Goal: Information Seeking & Learning: Learn about a topic

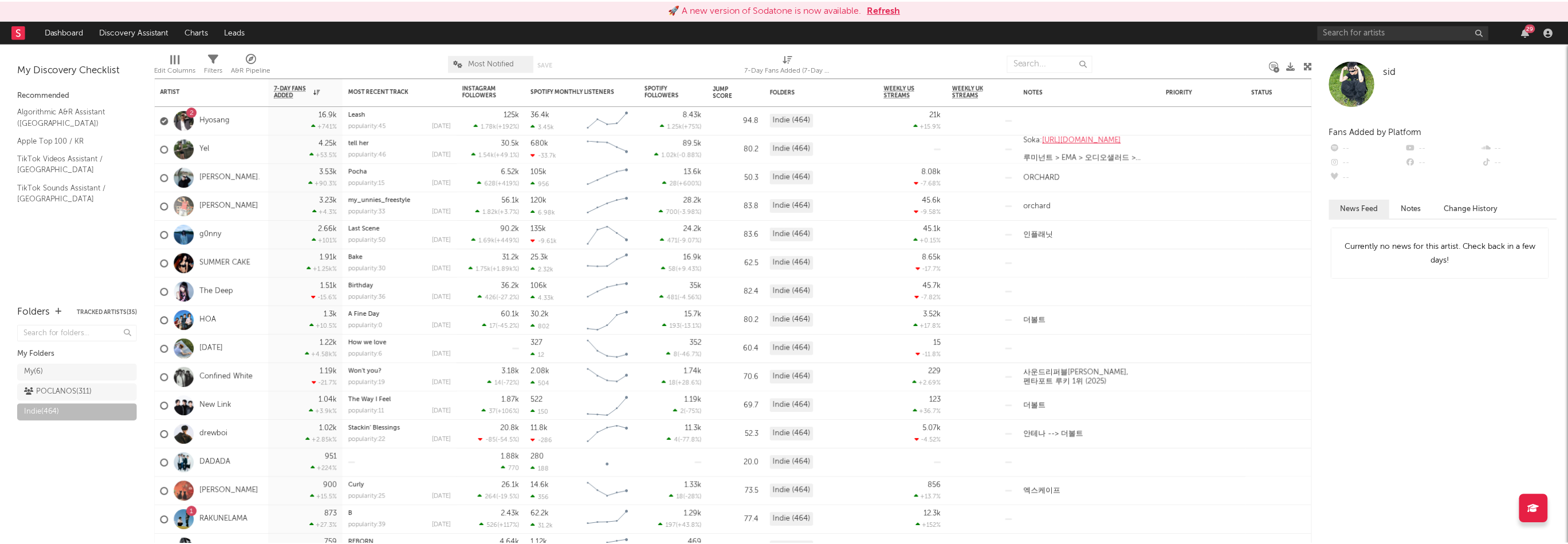
scroll to position [632, 0]
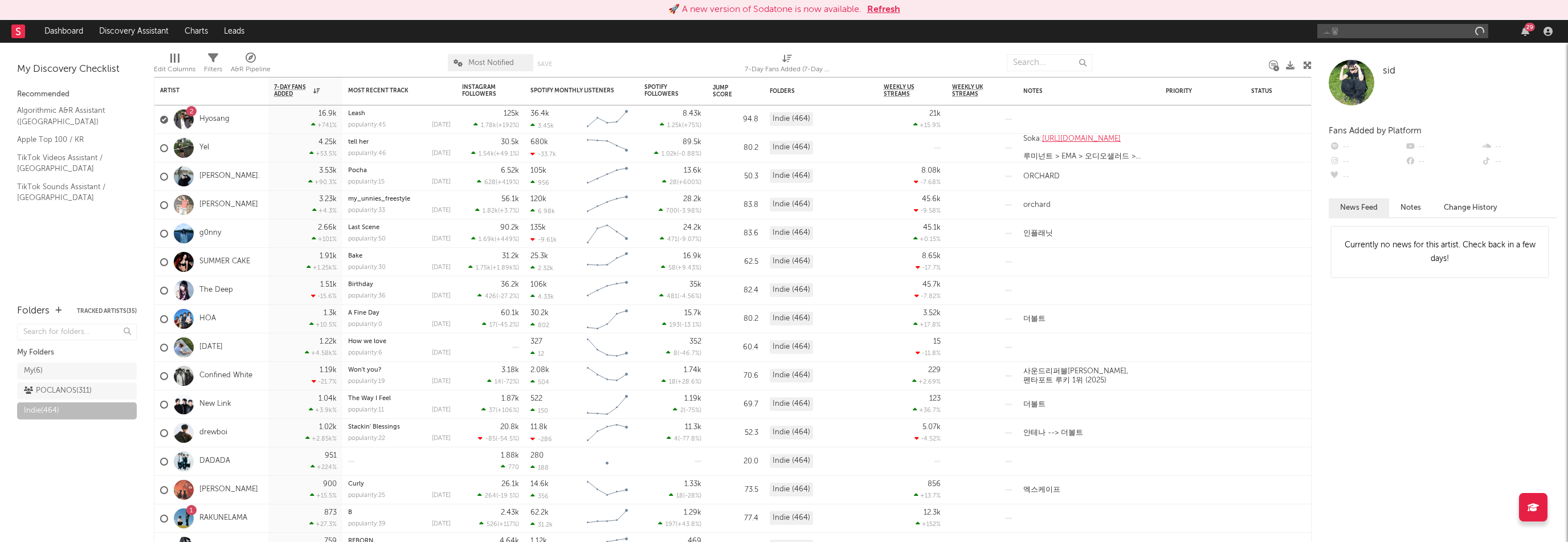
type input "ㅗ"
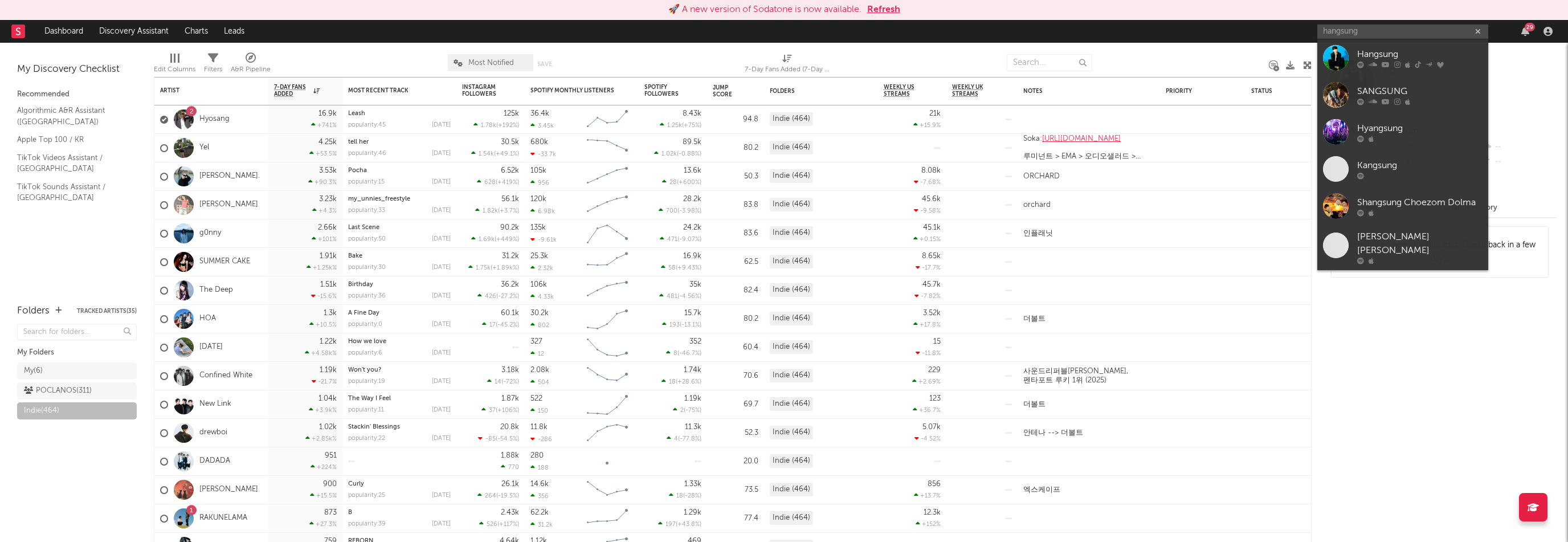
type input "hangsung"
click at [1393, 51] on div "Hangsung" at bounding box center [1419, 54] width 125 height 13
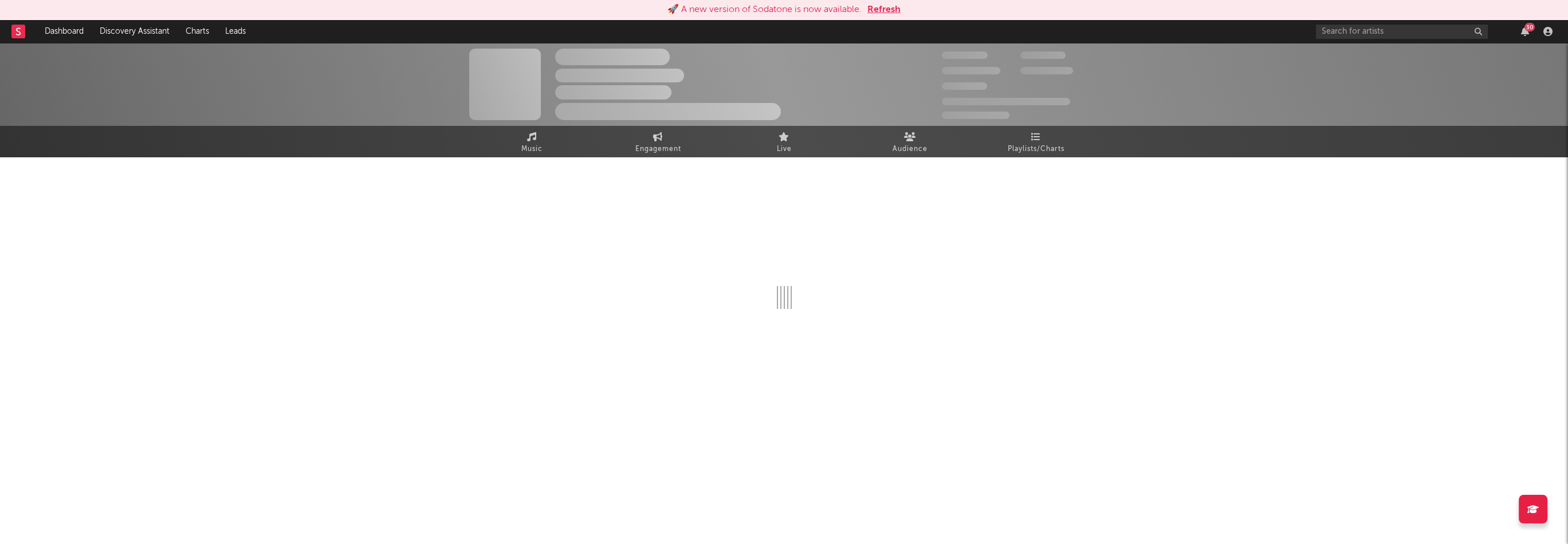
select select "6m"
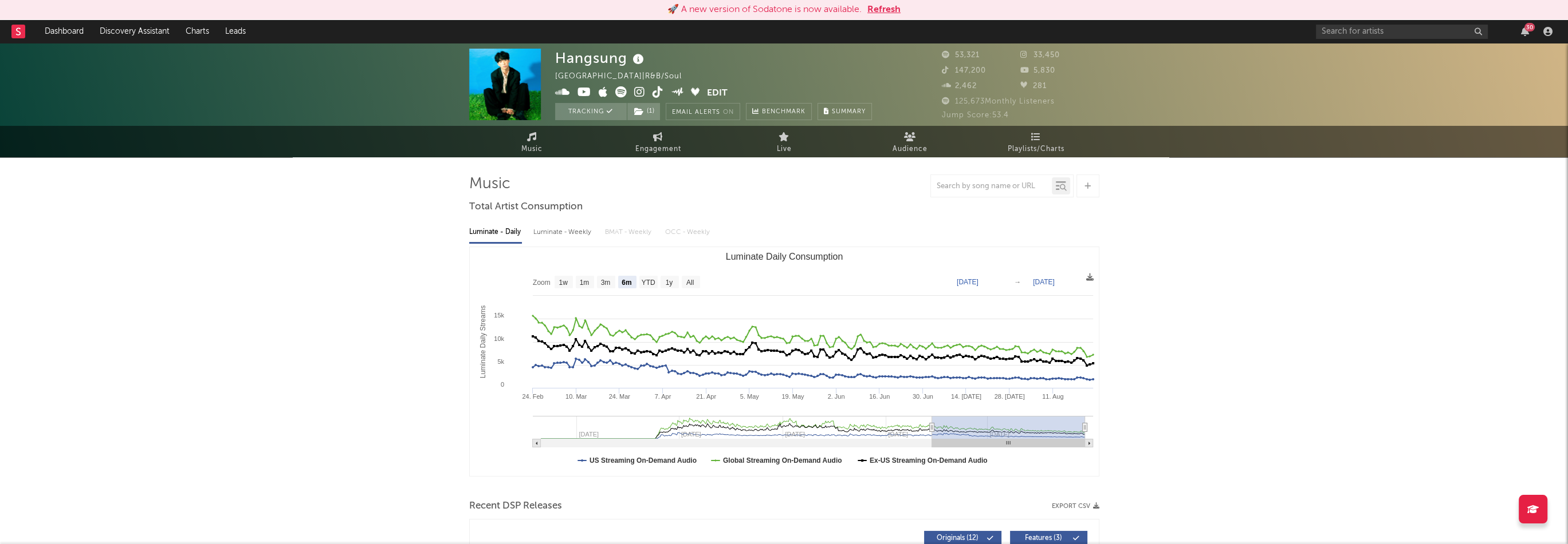
click at [656, 91] on icon at bounding box center [658, 92] width 11 height 11
click at [636, 92] on icon at bounding box center [639, 92] width 11 height 11
click at [1387, 32] on input "text" at bounding box center [1401, 32] width 172 height 14
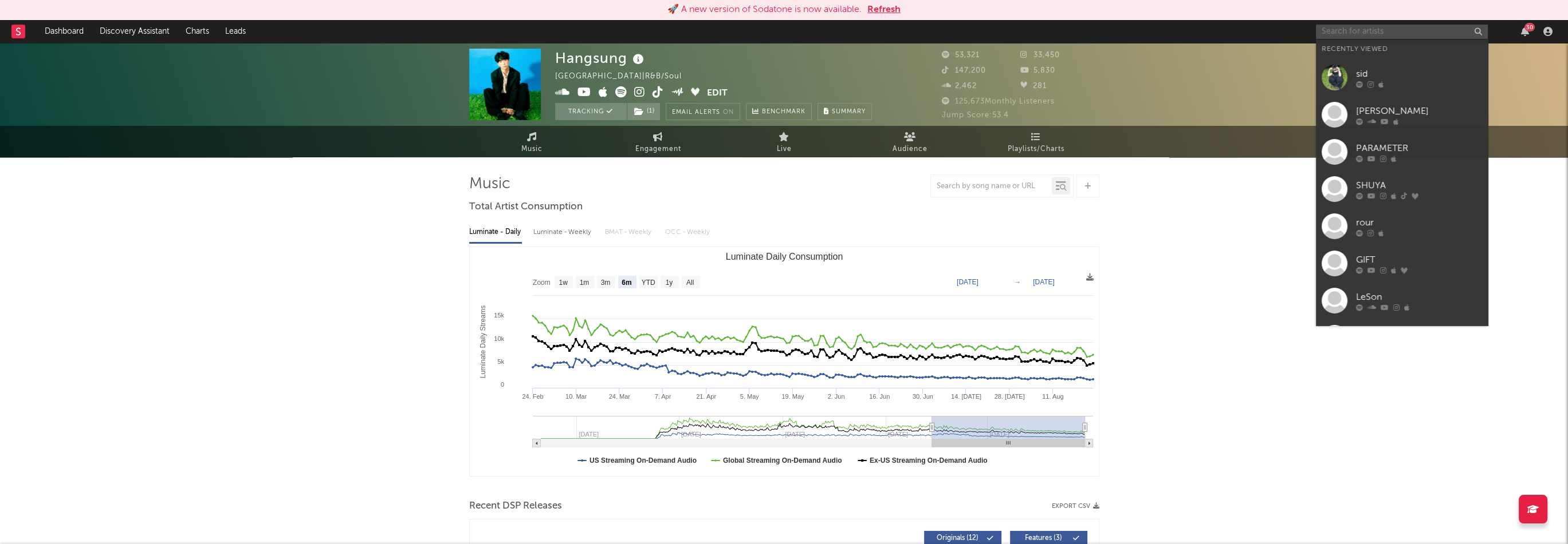
paste input "[URL][DOMAIN_NAME]"
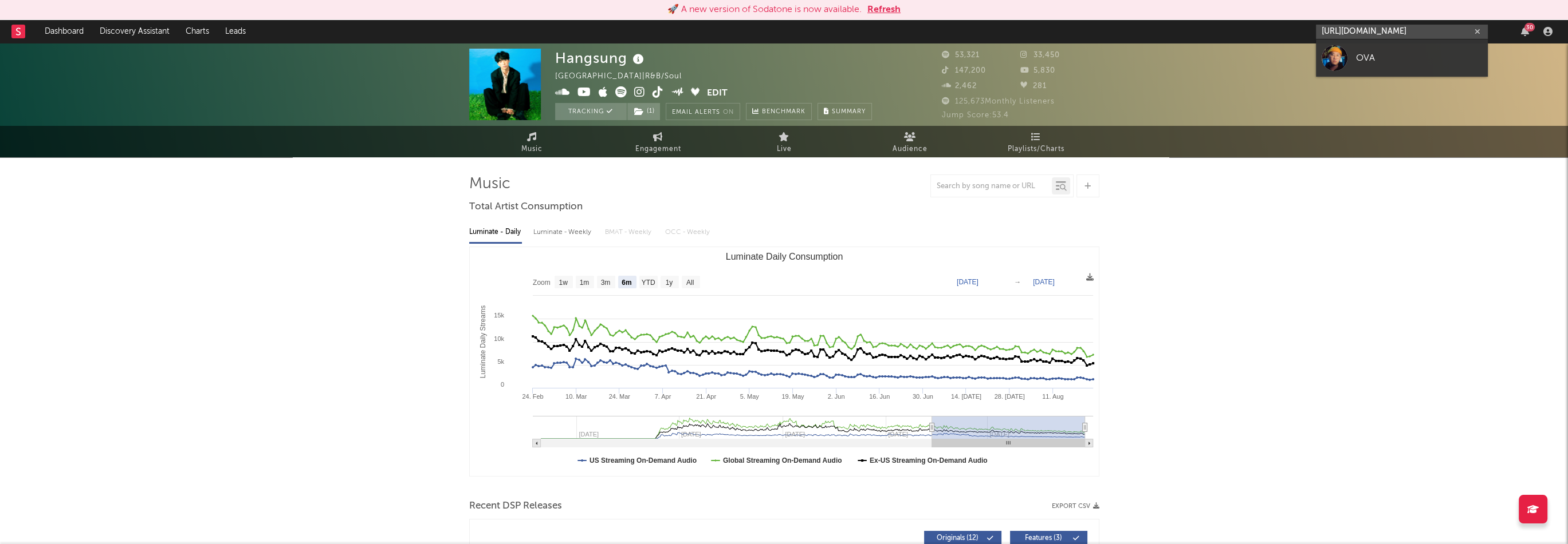
type input "[URL][DOMAIN_NAME]"
click at [1384, 63] on div "OVA" at bounding box center [1419, 58] width 126 height 14
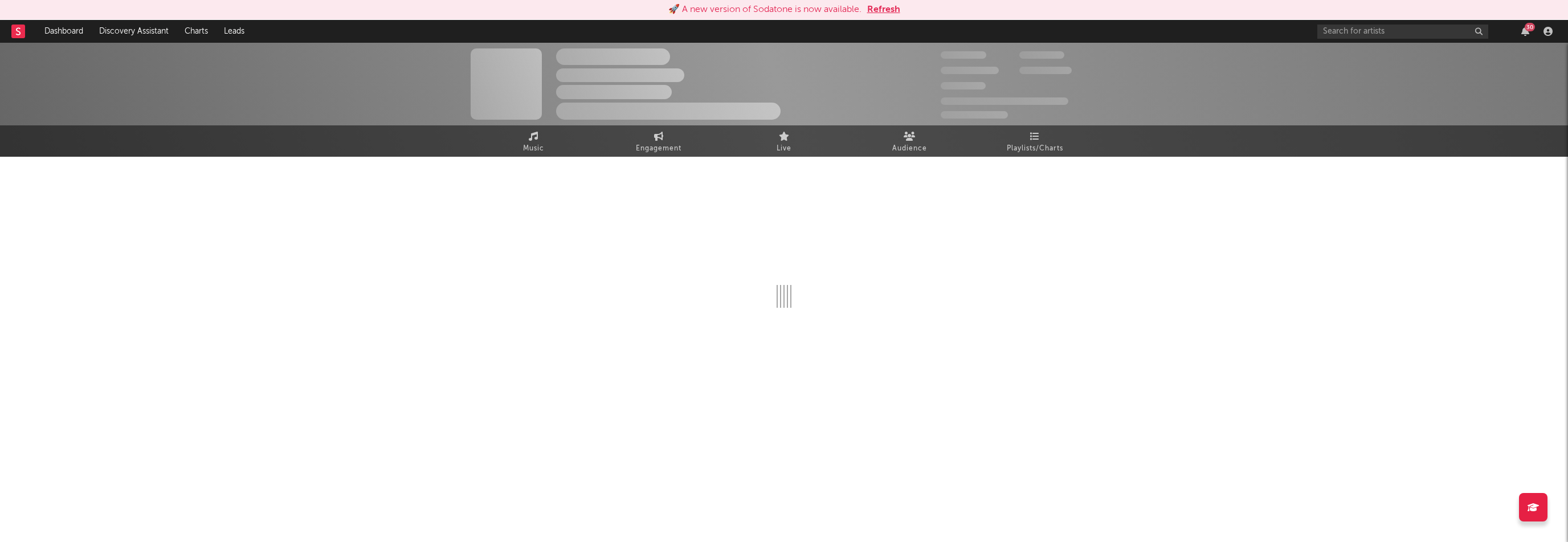
select select "1w"
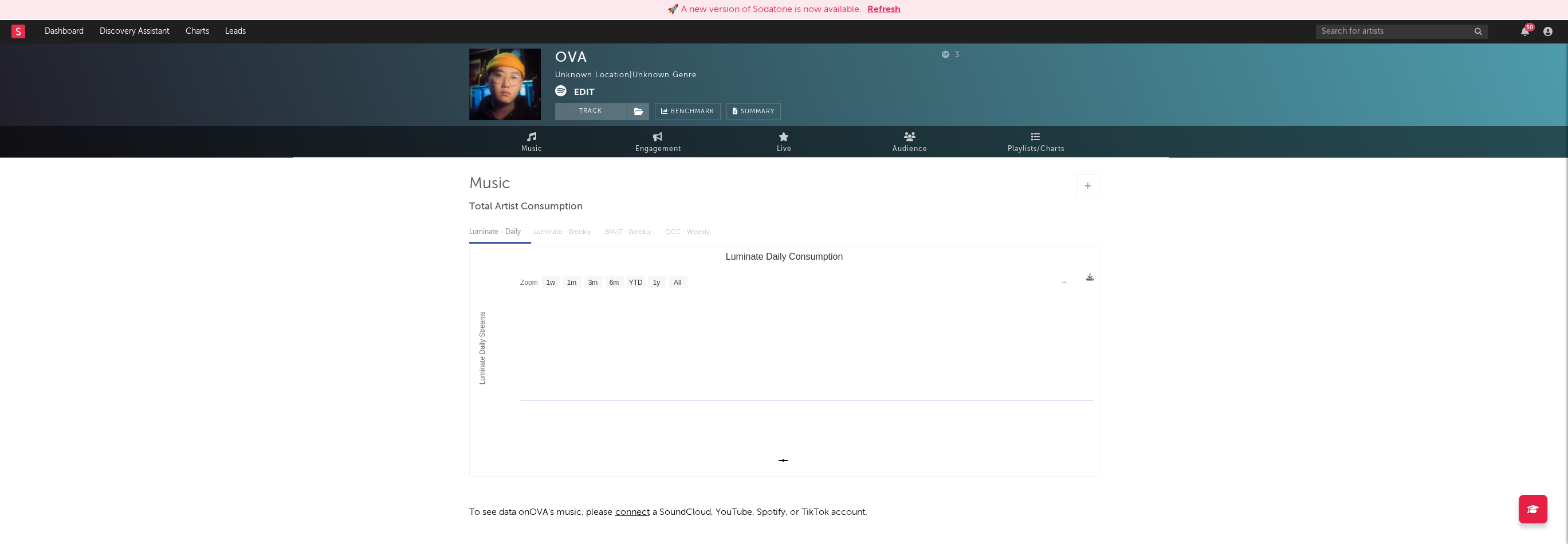
click at [890, 11] on button "Refresh" at bounding box center [884, 9] width 33 height 14
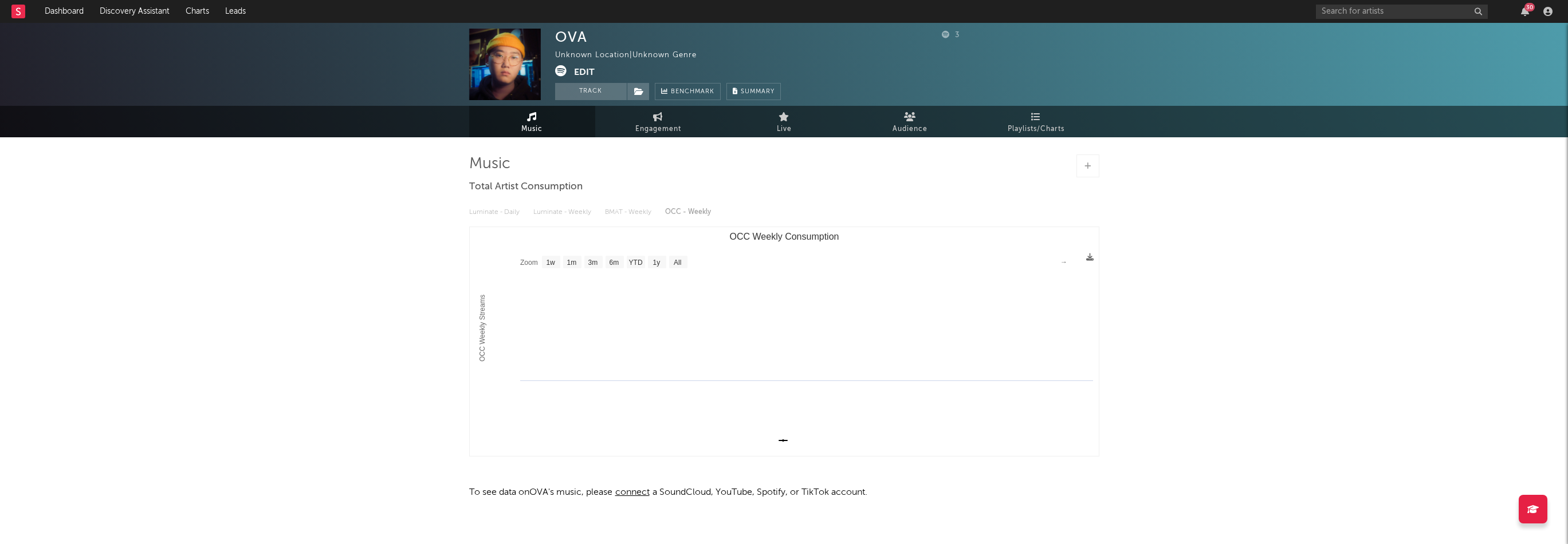
select select "1w"
click at [584, 77] on button "Edit" at bounding box center [584, 73] width 21 height 14
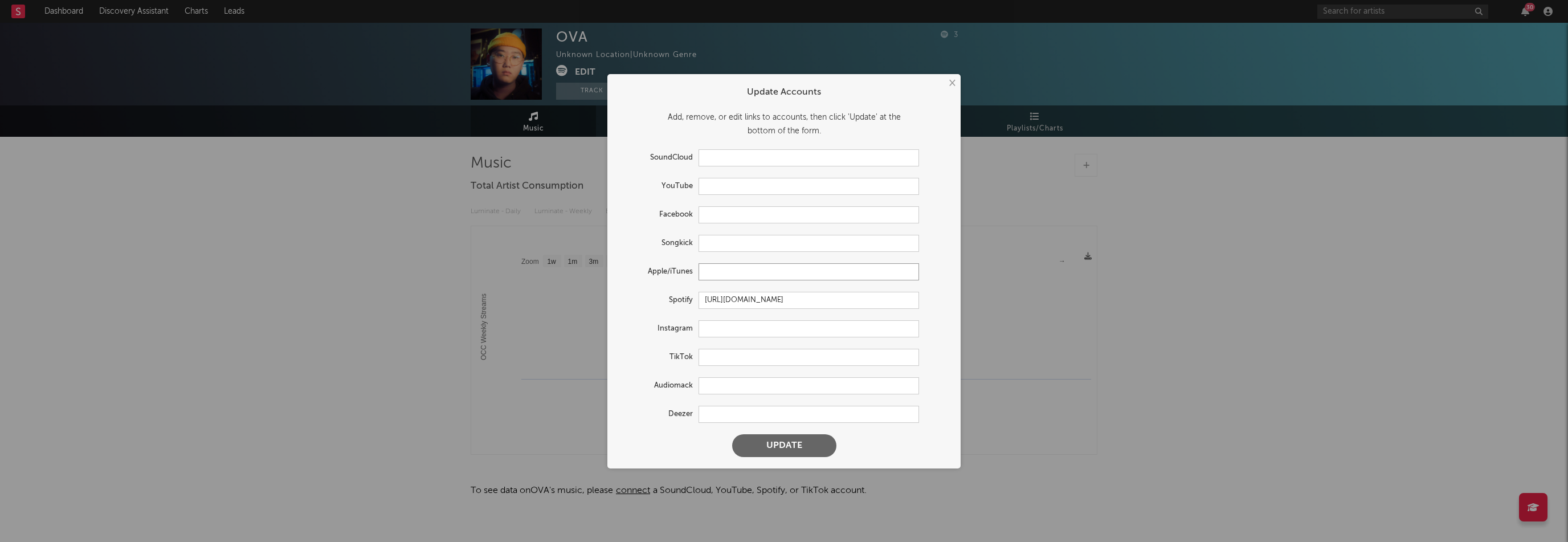
click at [723, 267] on input "text" at bounding box center [808, 272] width 220 height 17
paste input "[URL][DOMAIN_NAME]"
type input "[URL][DOMAIN_NAME]"
click at [808, 442] on button "Update" at bounding box center [784, 446] width 104 height 23
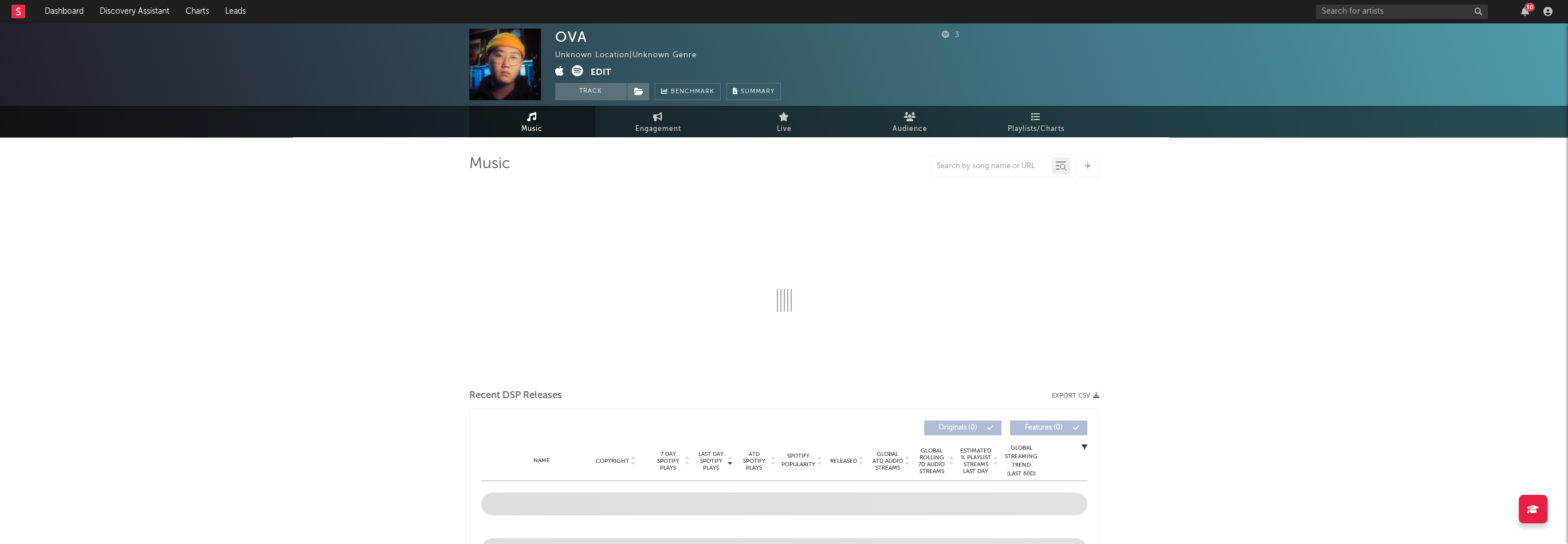
select select "1w"
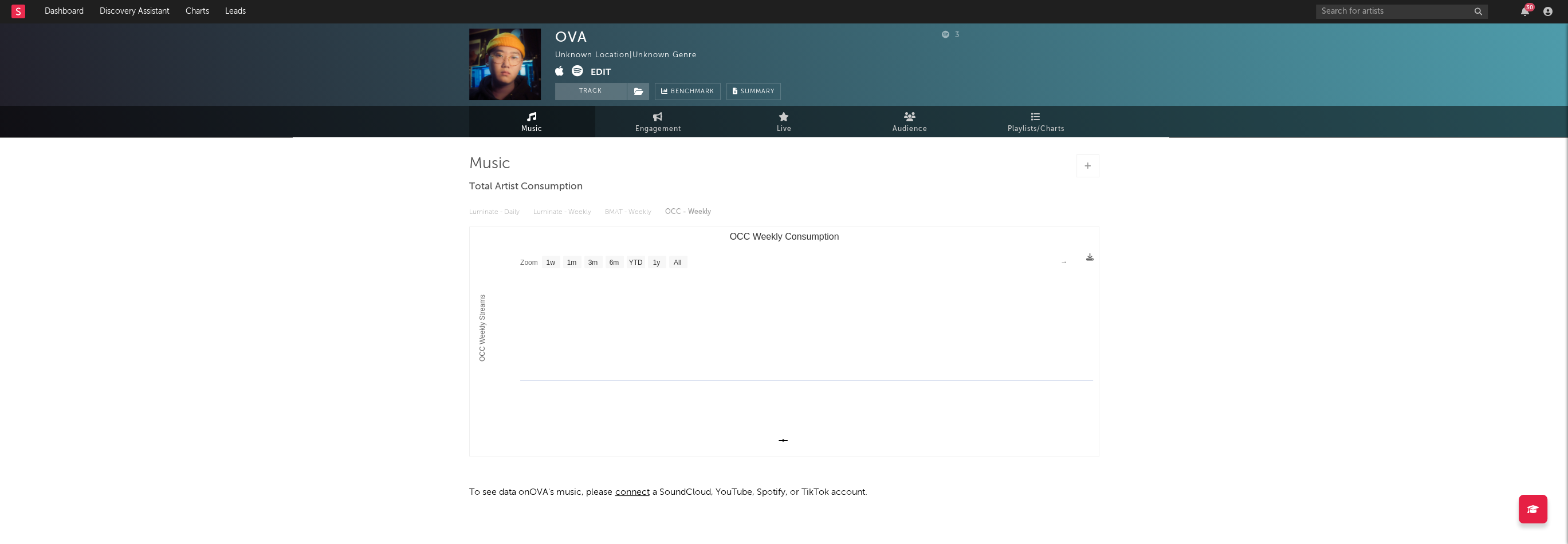
click at [630, 92] on span at bounding box center [638, 92] width 23 height 17
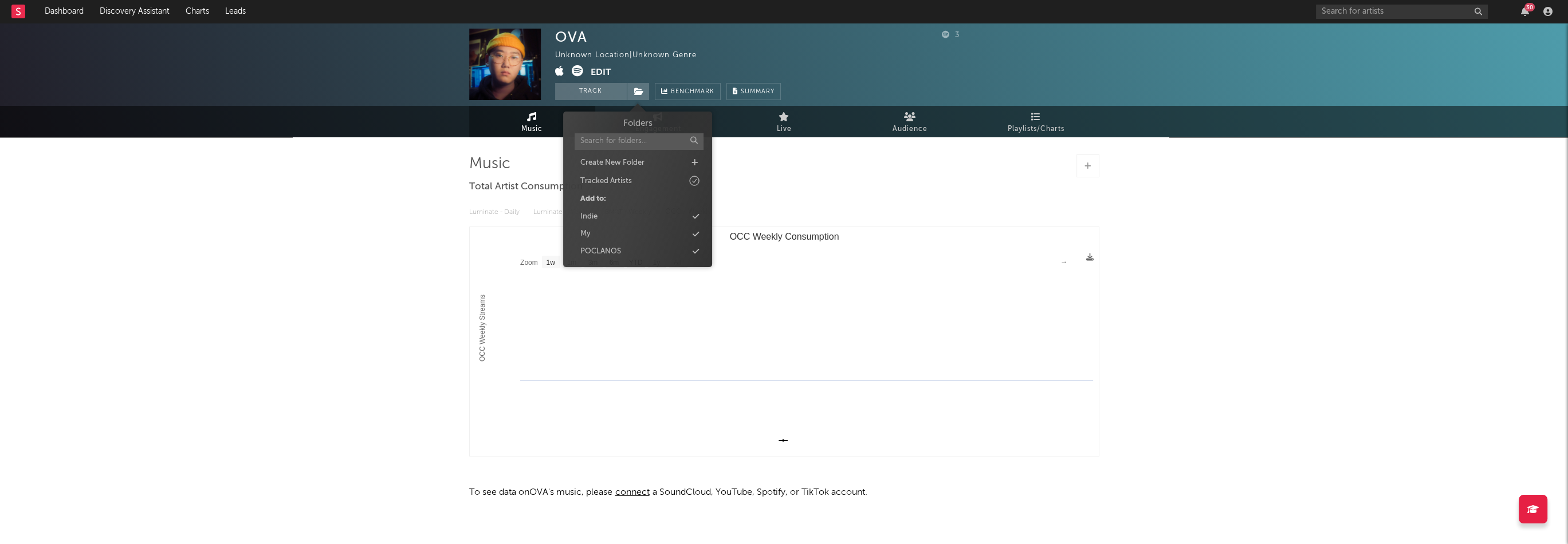
click at [608, 219] on div "Indie" at bounding box center [637, 217] width 132 height 15
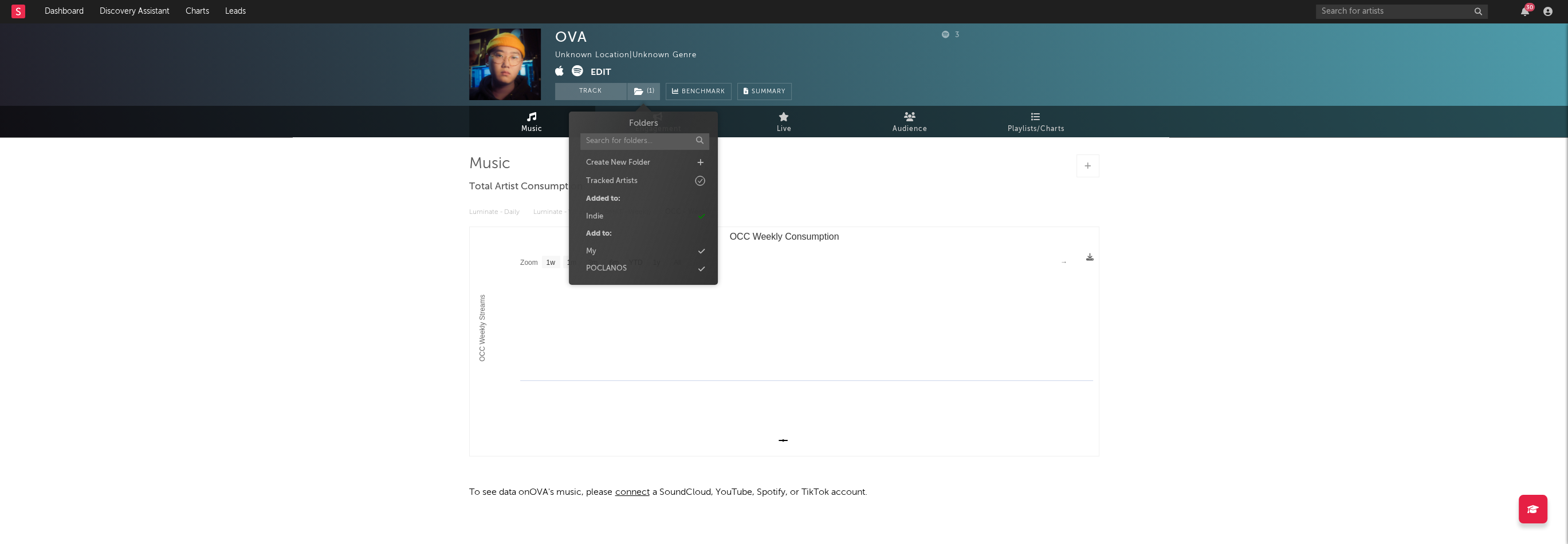
click at [379, 224] on div "OVA Unknown Location | Unknown Genre Edit Track ( 1 ) Benchmark Summary 3 Music…" at bounding box center [784, 292] width 1568 height 538
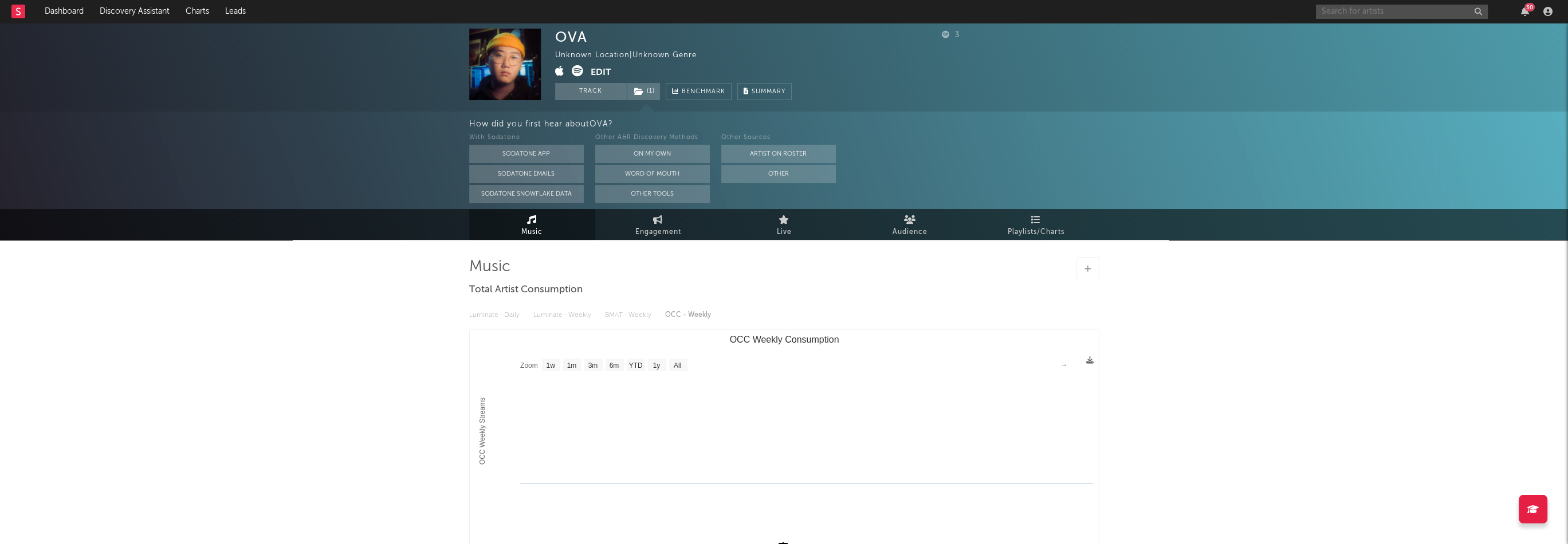
click at [1362, 10] on input "text" at bounding box center [1401, 11] width 172 height 14
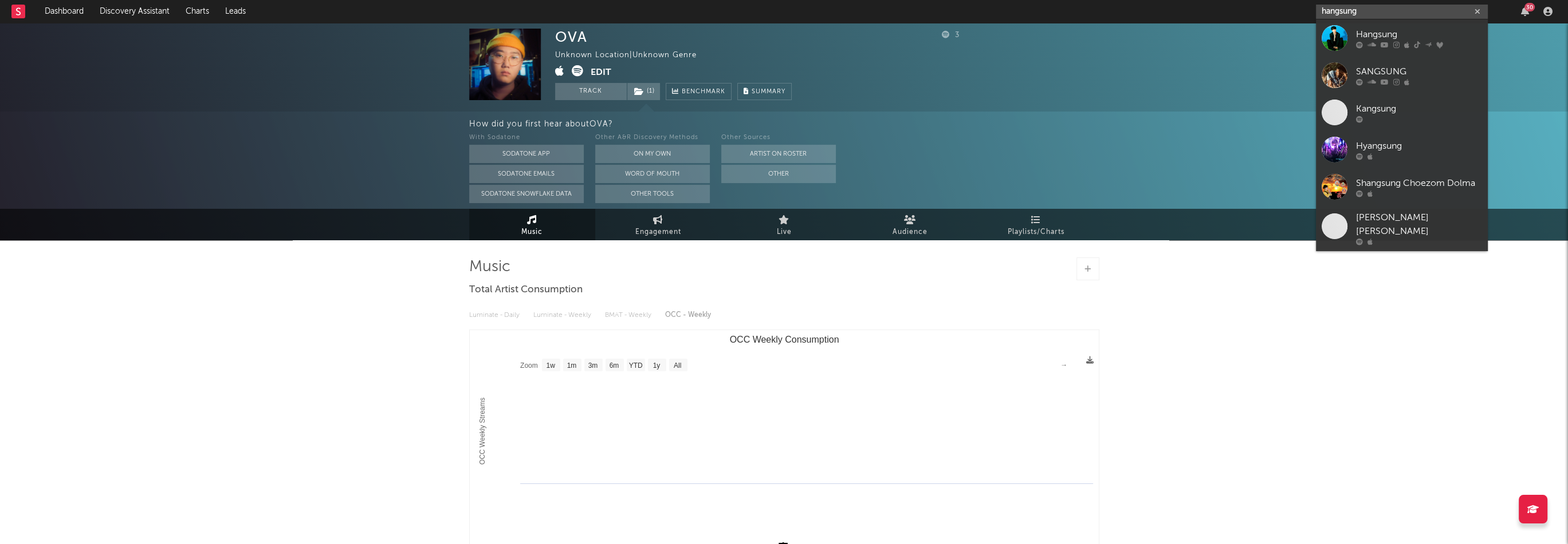
type input "hangsung"
click at [1358, 36] on div "Hangsung" at bounding box center [1419, 34] width 126 height 14
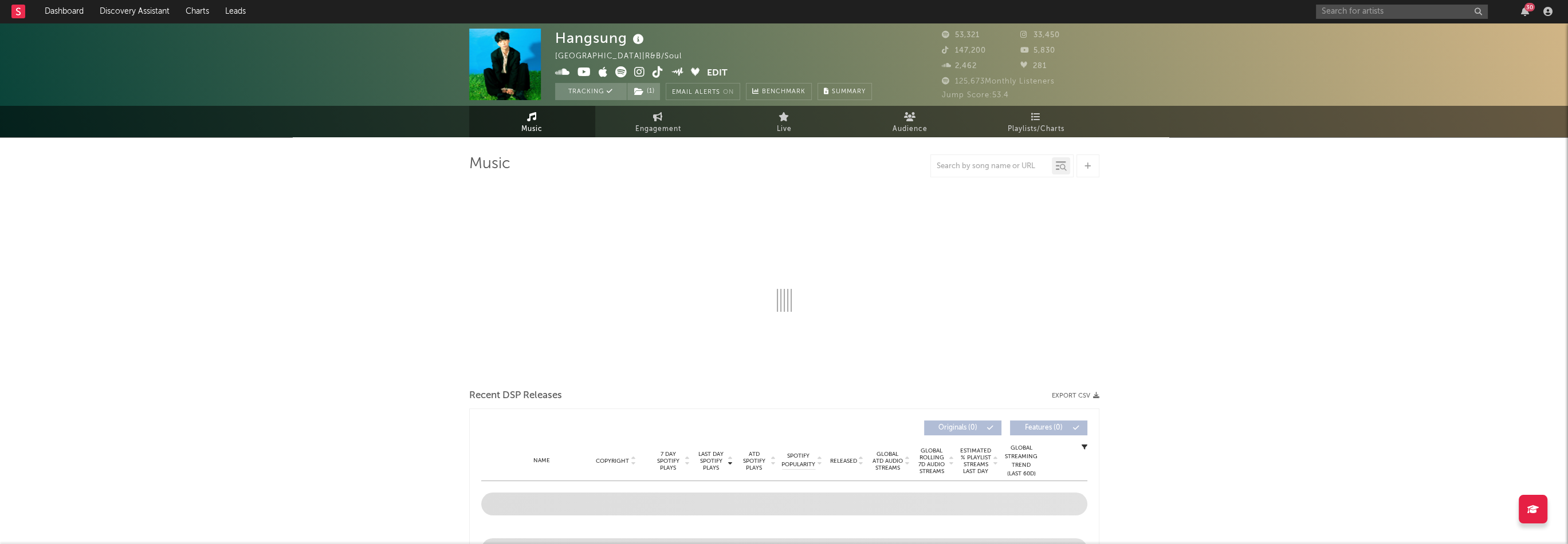
select select "6m"
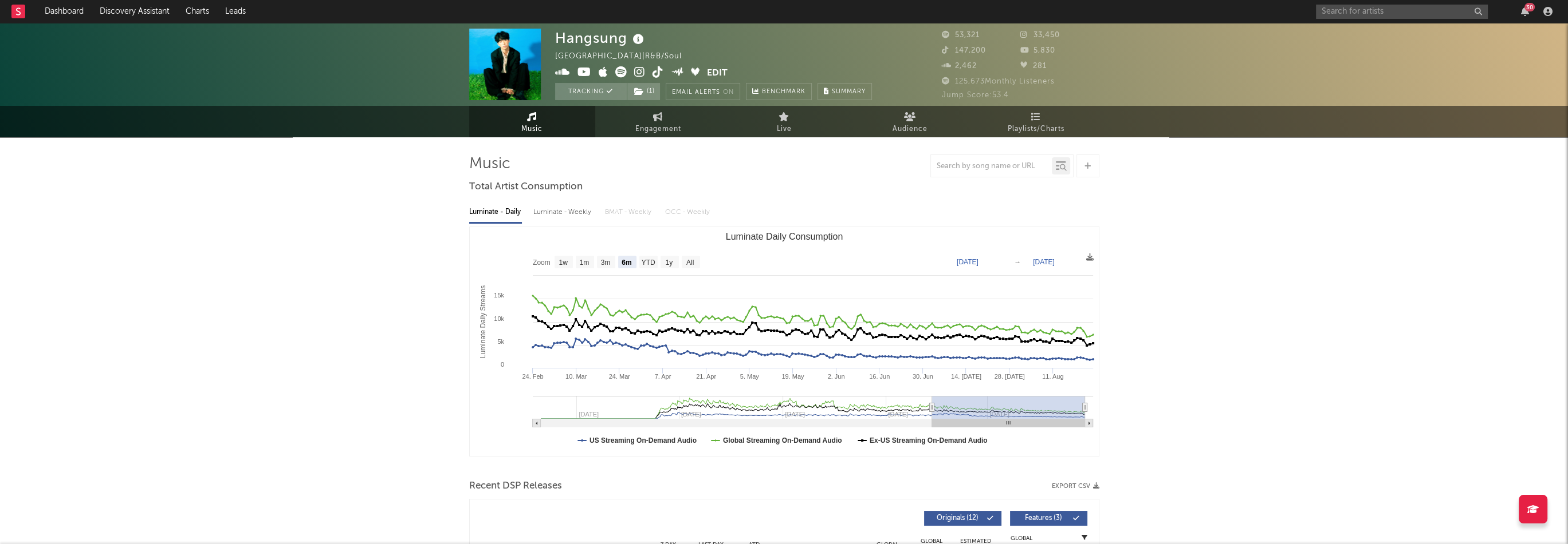
click at [683, 119] on link "Engagement" at bounding box center [658, 122] width 126 height 31
select select "1w"
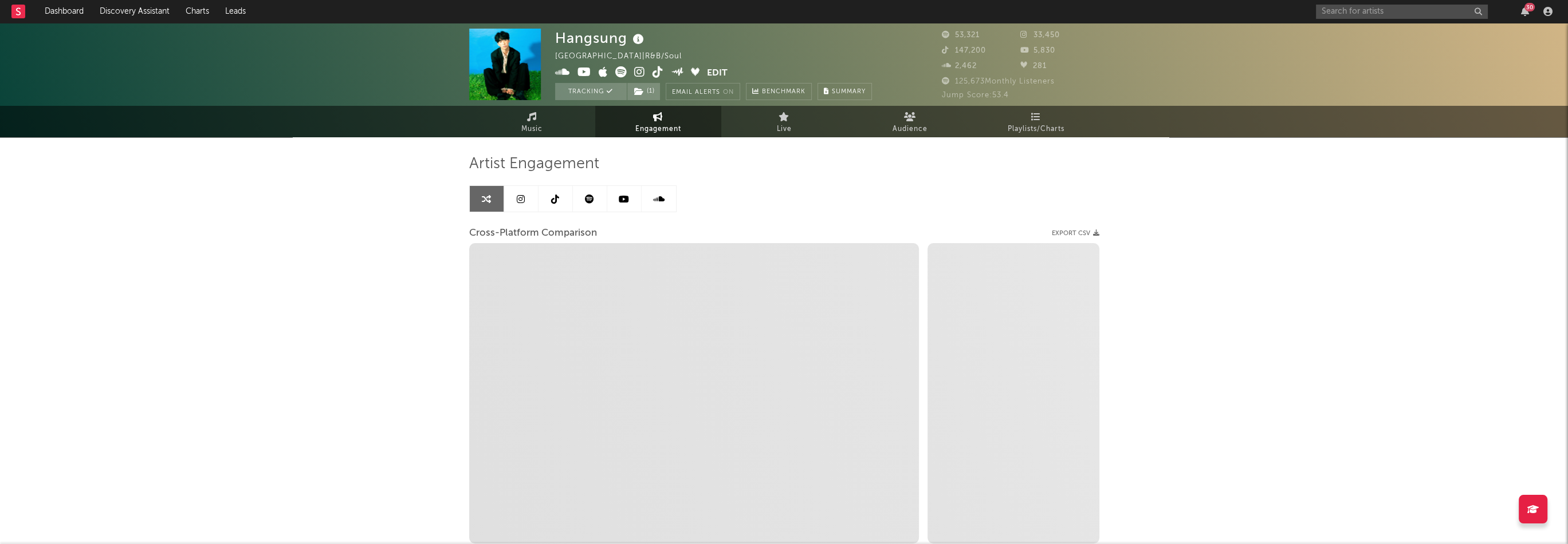
click at [513, 204] on link at bounding box center [521, 199] width 34 height 26
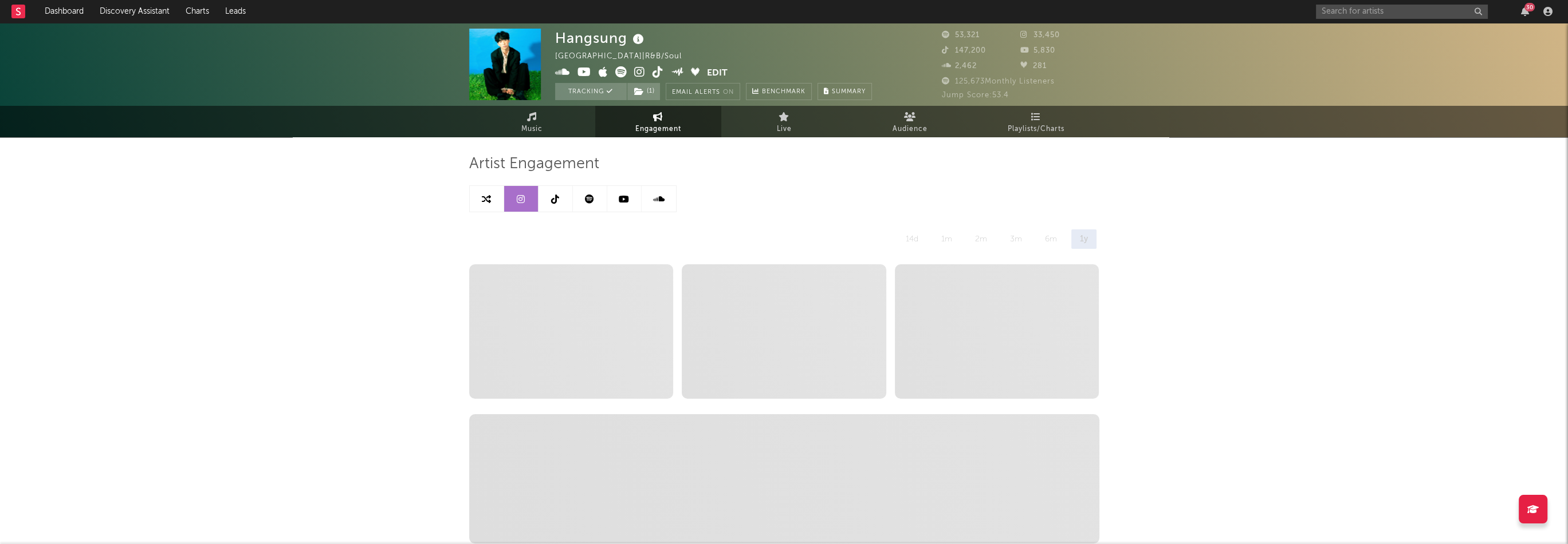
select select "6m"
click at [585, 201] on icon at bounding box center [589, 199] width 9 height 9
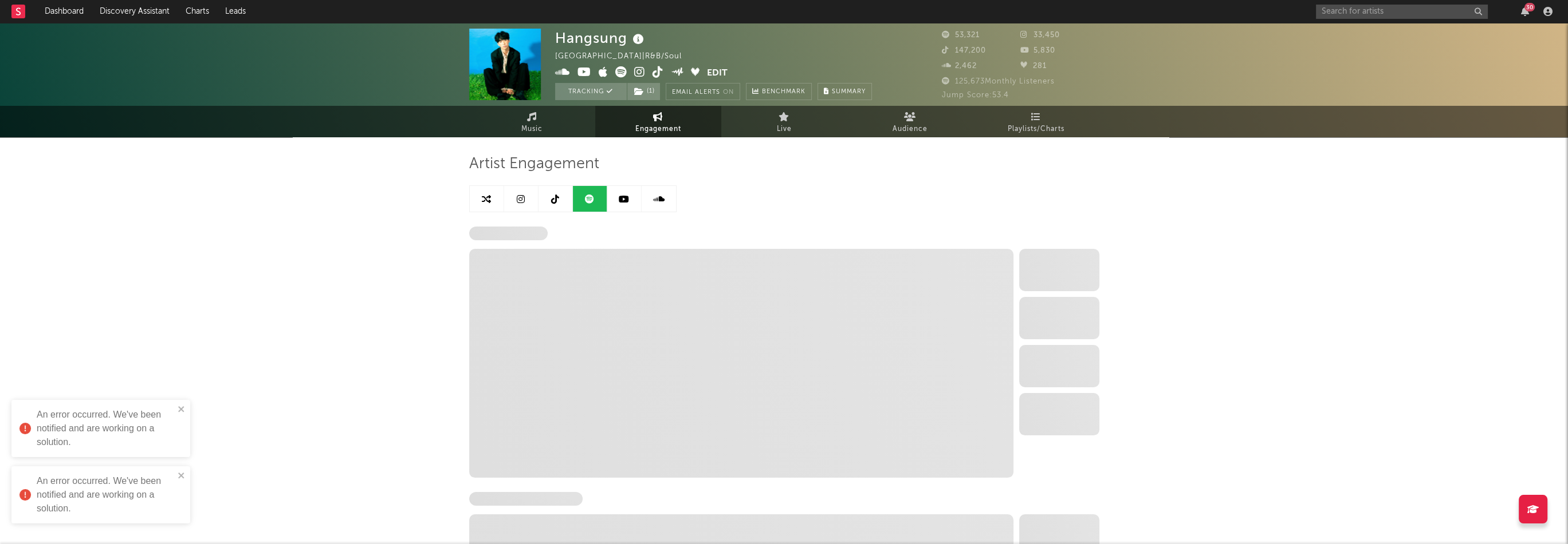
select select "6m"
select select "1w"
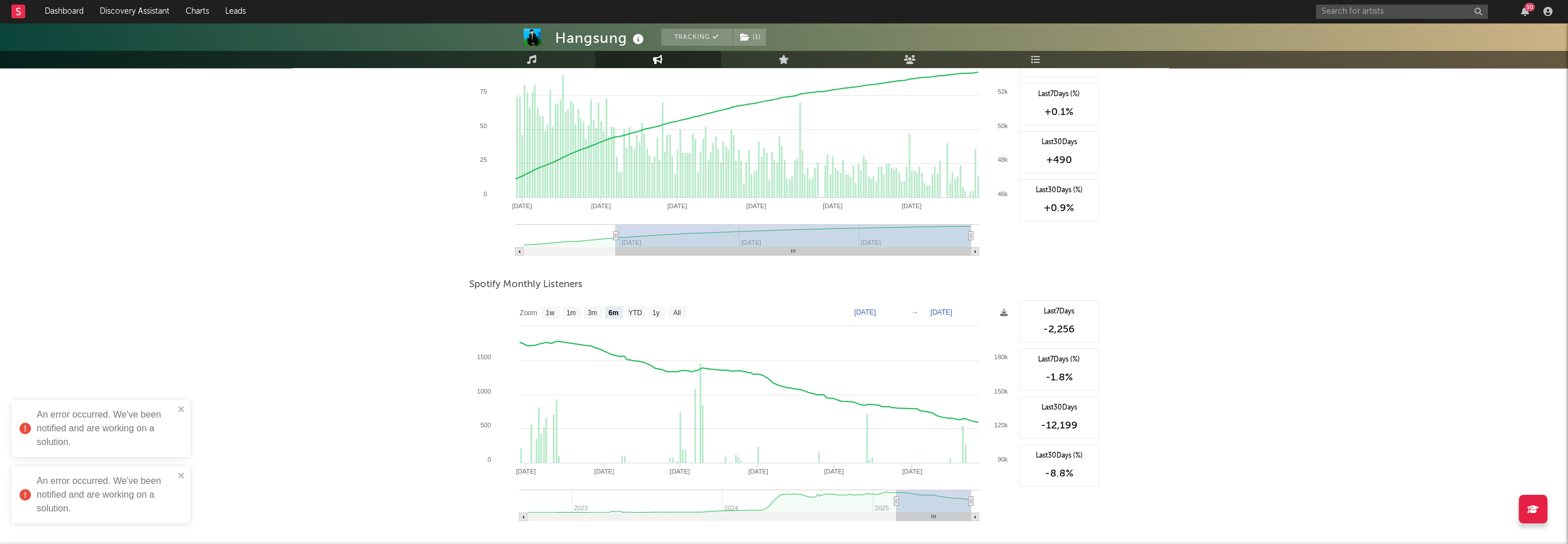
scroll to position [229, 0]
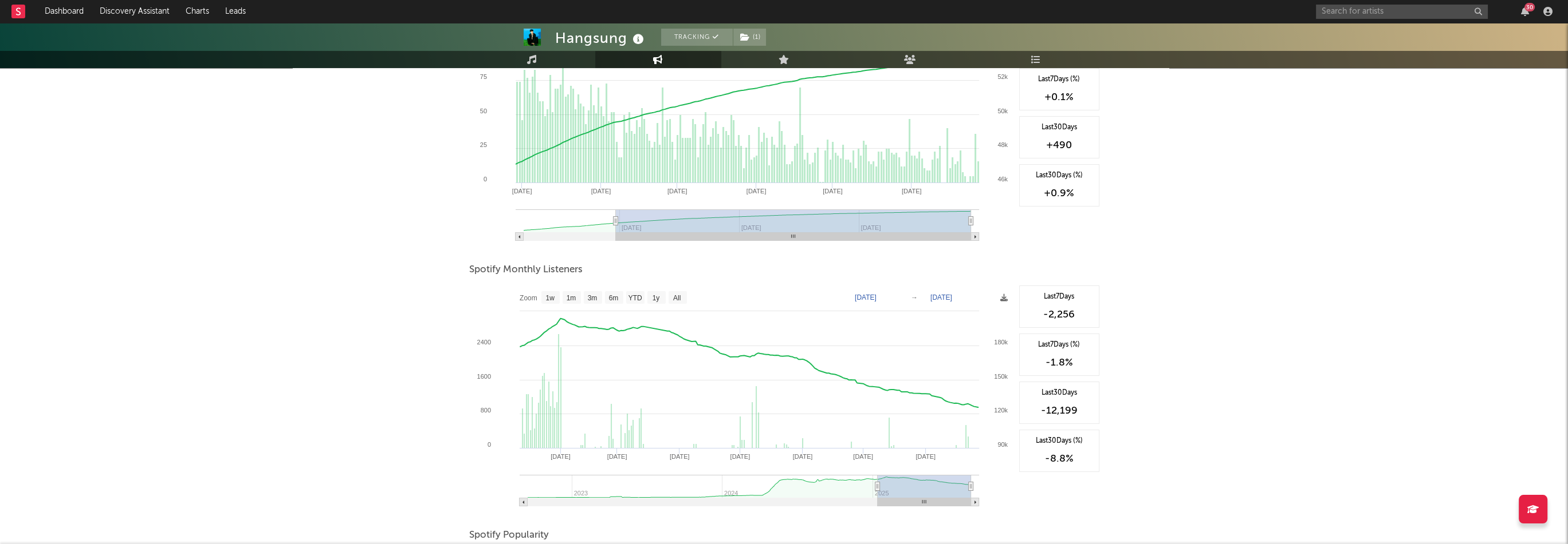
type input "[DATE]"
drag, startPoint x: 895, startPoint y: 486, endPoint x: 868, endPoint y: 489, distance: 27.2
click at [868, 489] on icon at bounding box center [868, 486] width 4 height 9
click at [1228, 245] on div "Hangsung Tracking ( 1 ) [GEOGRAPHIC_DATA] | R&B/Soul Edit Tracking ( 1 ) Email …" at bounding box center [784, 326] width 1568 height 1066
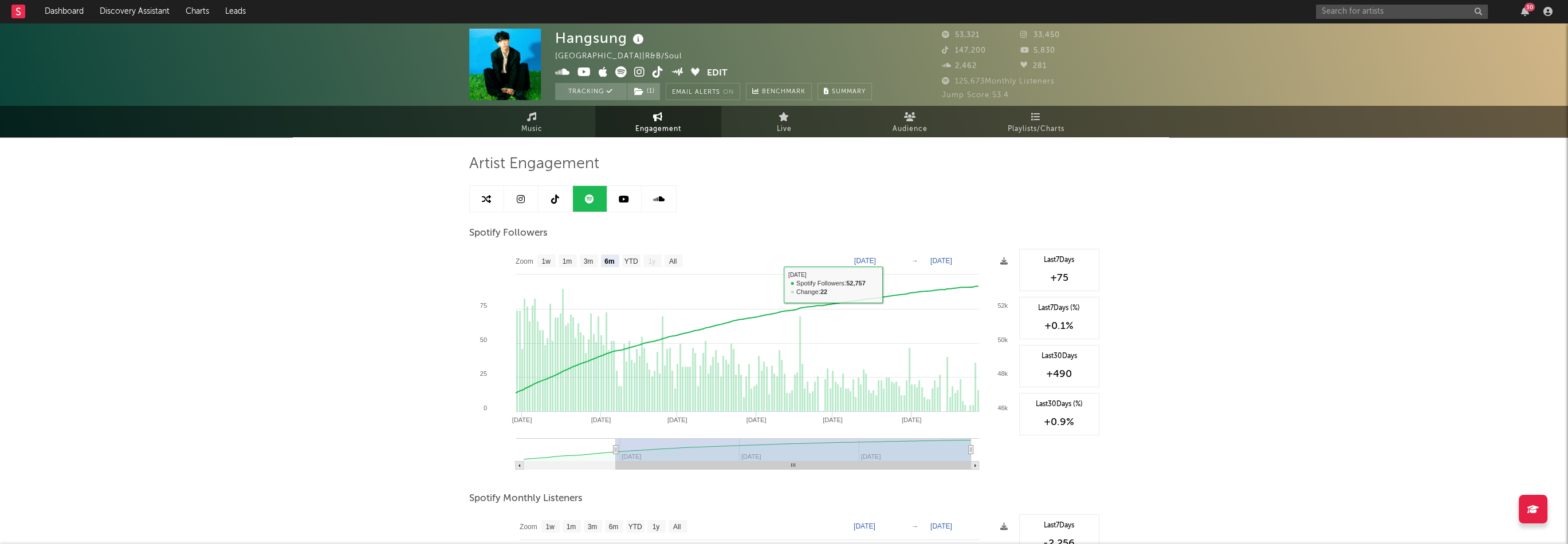
click at [619, 201] on icon at bounding box center [623, 199] width 10 height 9
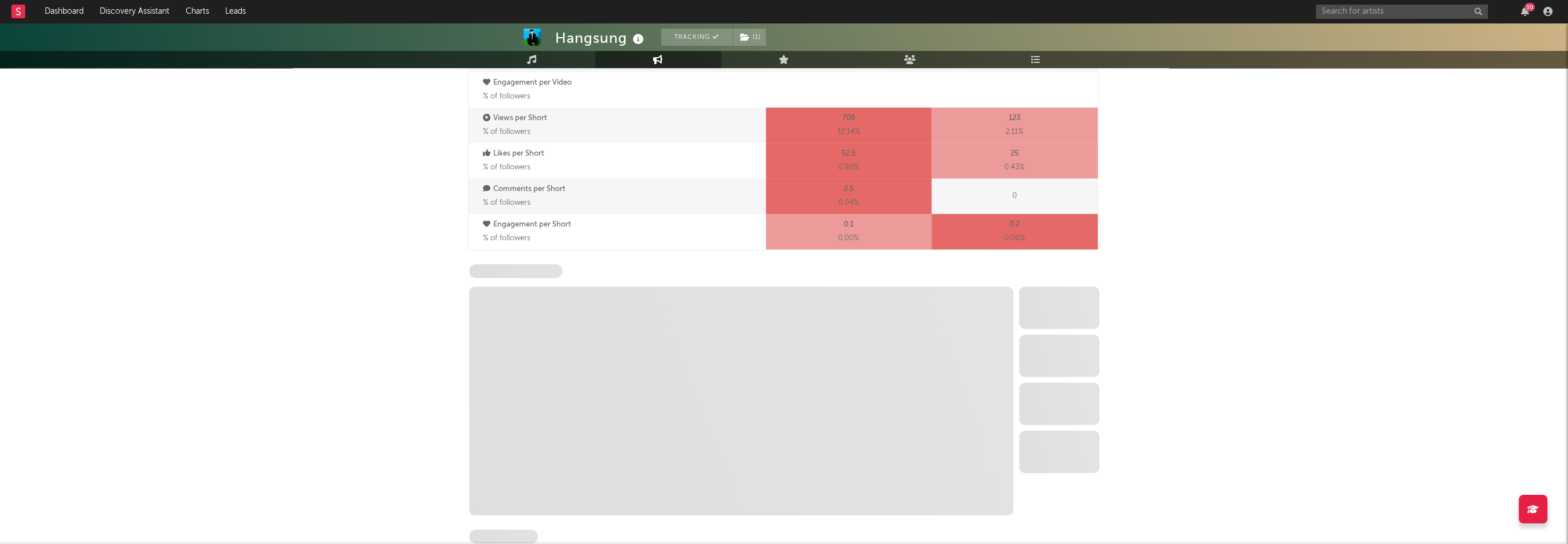
scroll to position [858, 0]
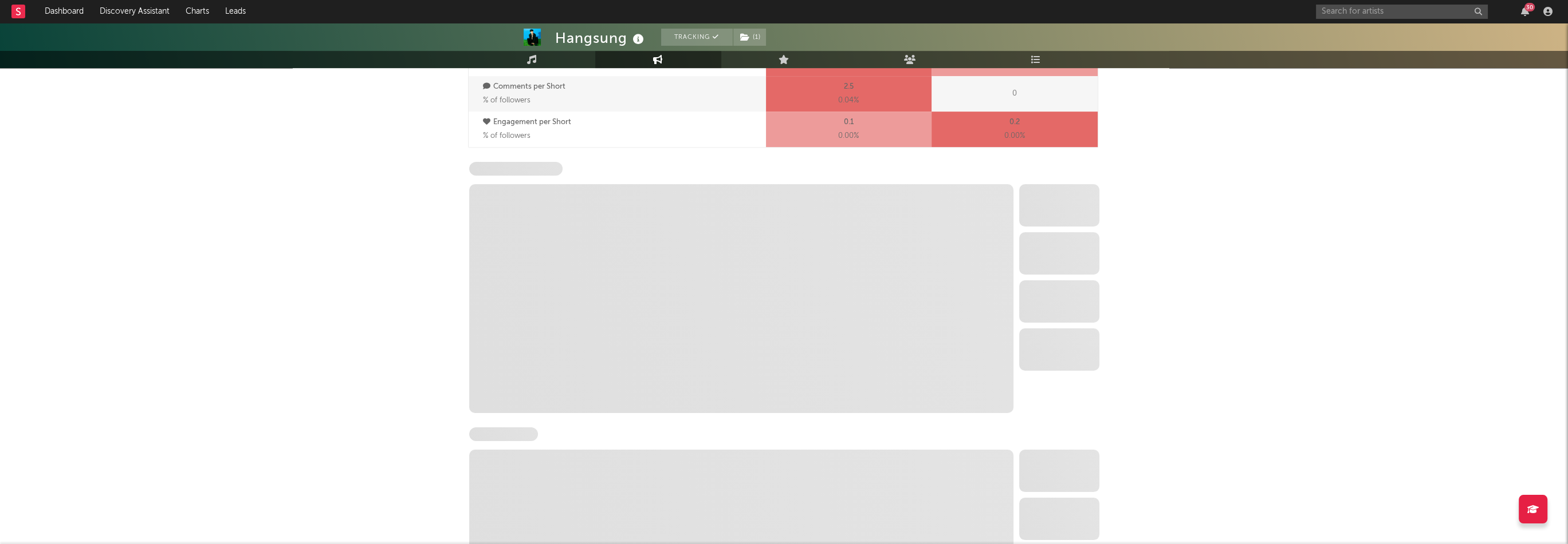
select select "6m"
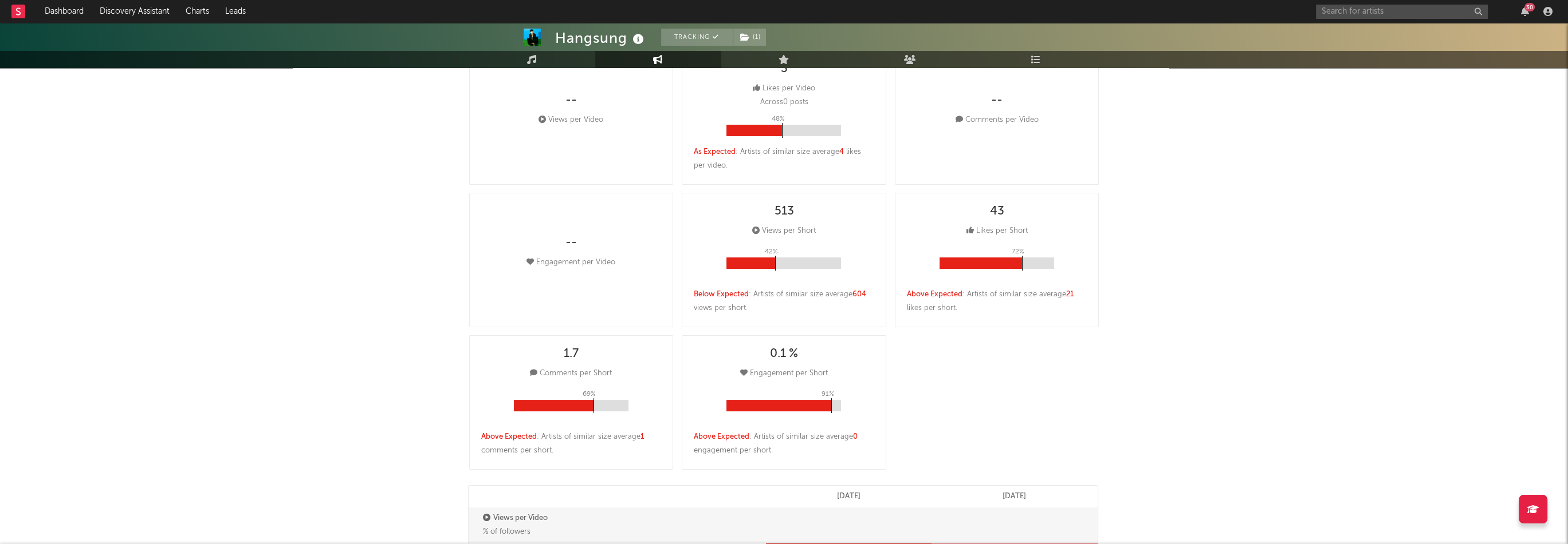
scroll to position [0, 0]
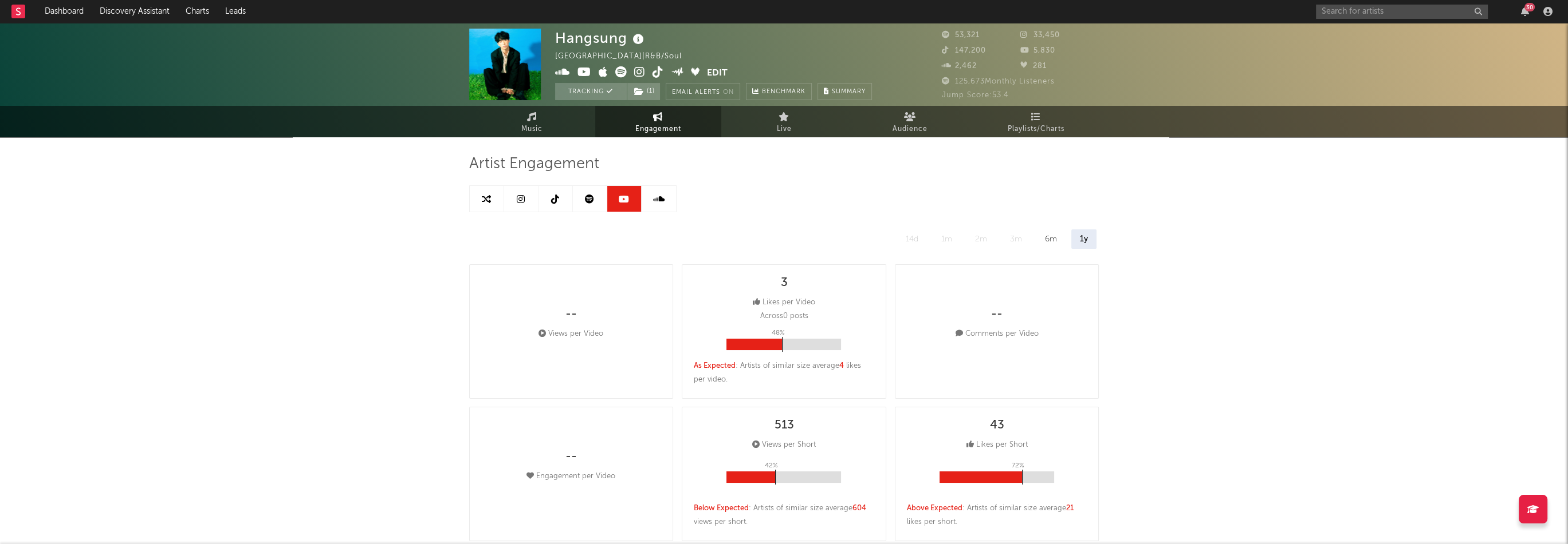
click at [921, 134] on span "Audience" at bounding box center [910, 129] width 35 height 14
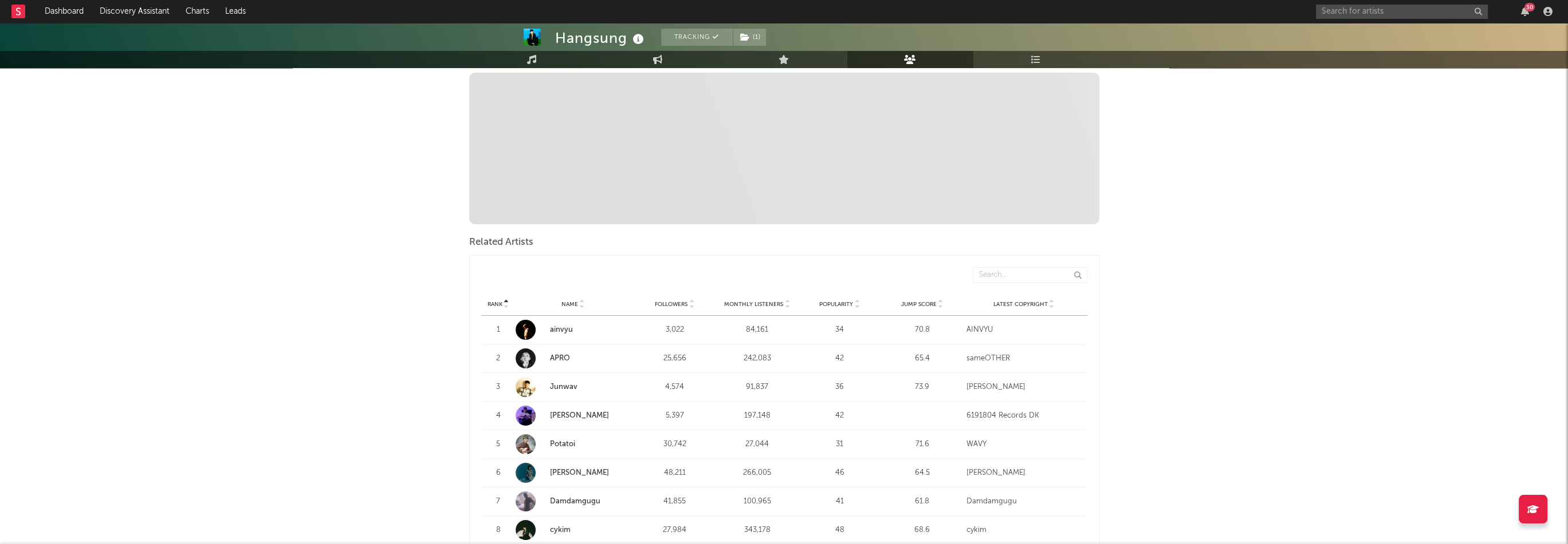
scroll to position [286, 0]
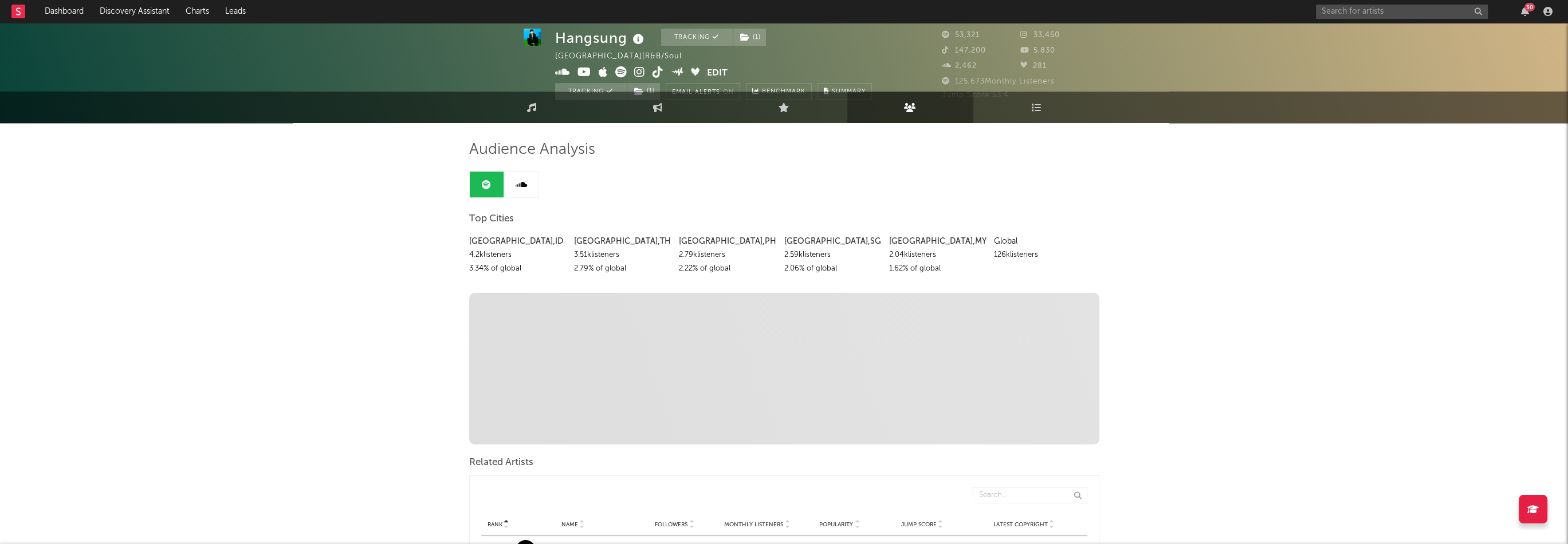
scroll to position [0, 0]
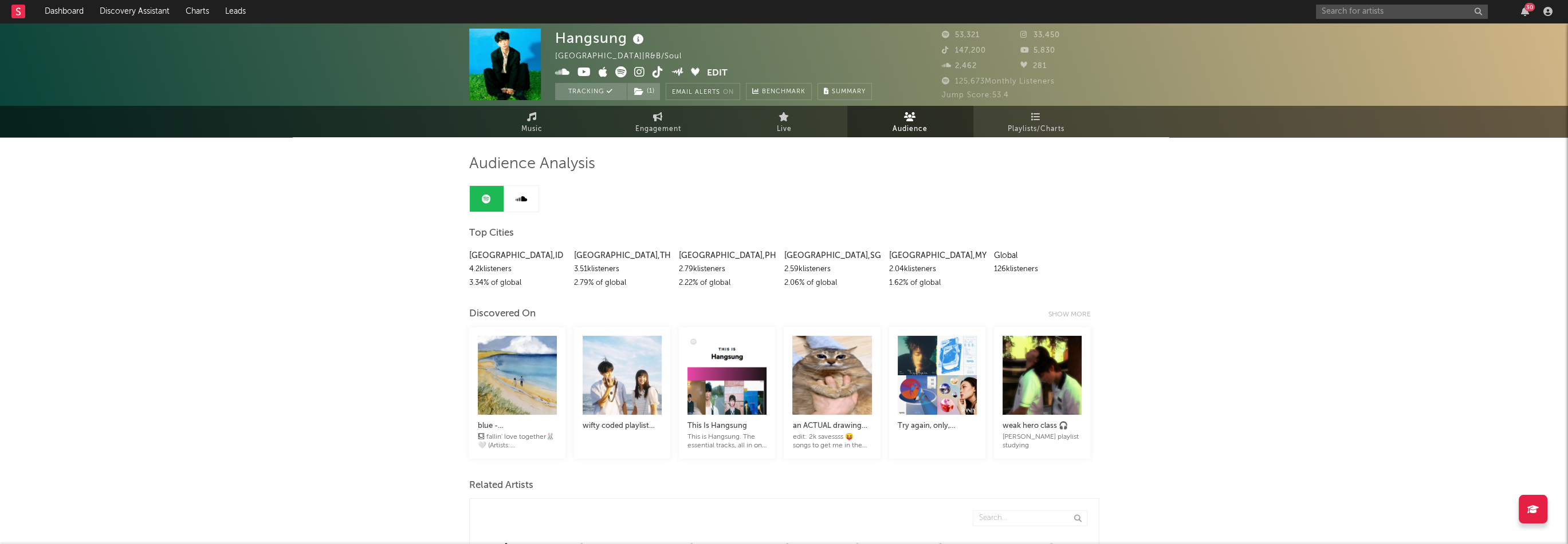
click at [1043, 130] on span "Playlists/Charts" at bounding box center [1036, 129] width 57 height 14
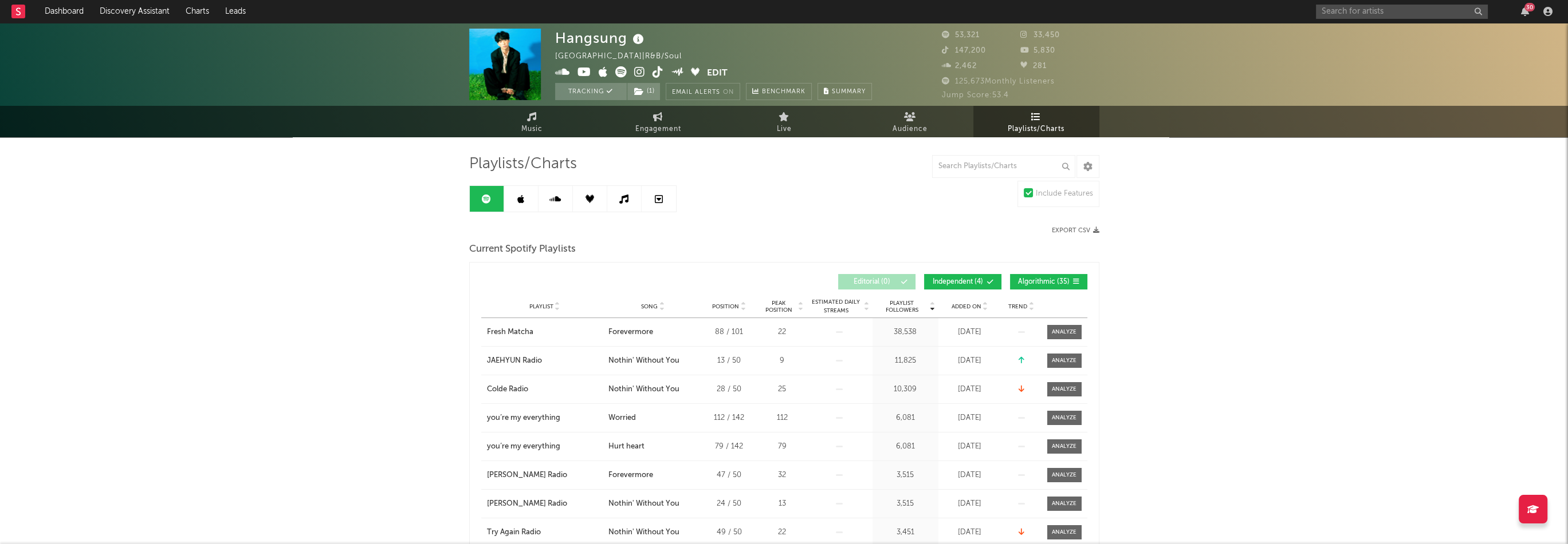
click at [517, 210] on link at bounding box center [521, 199] width 34 height 26
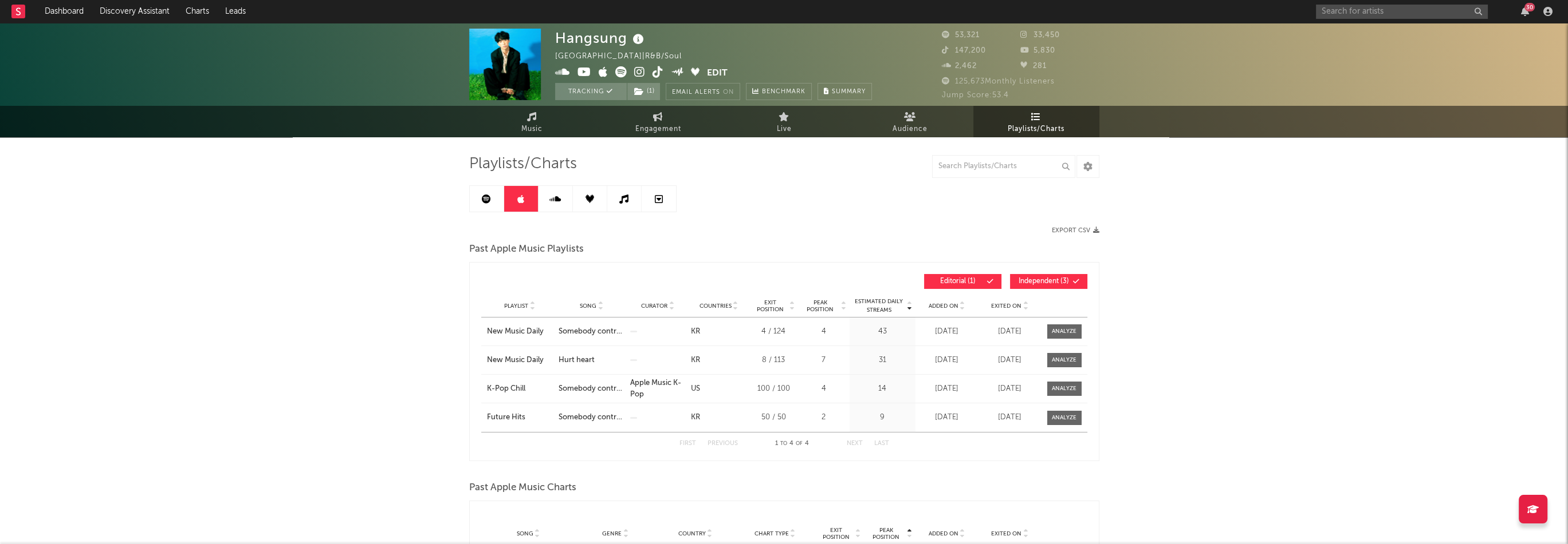
click at [554, 195] on icon at bounding box center [555, 199] width 11 height 9
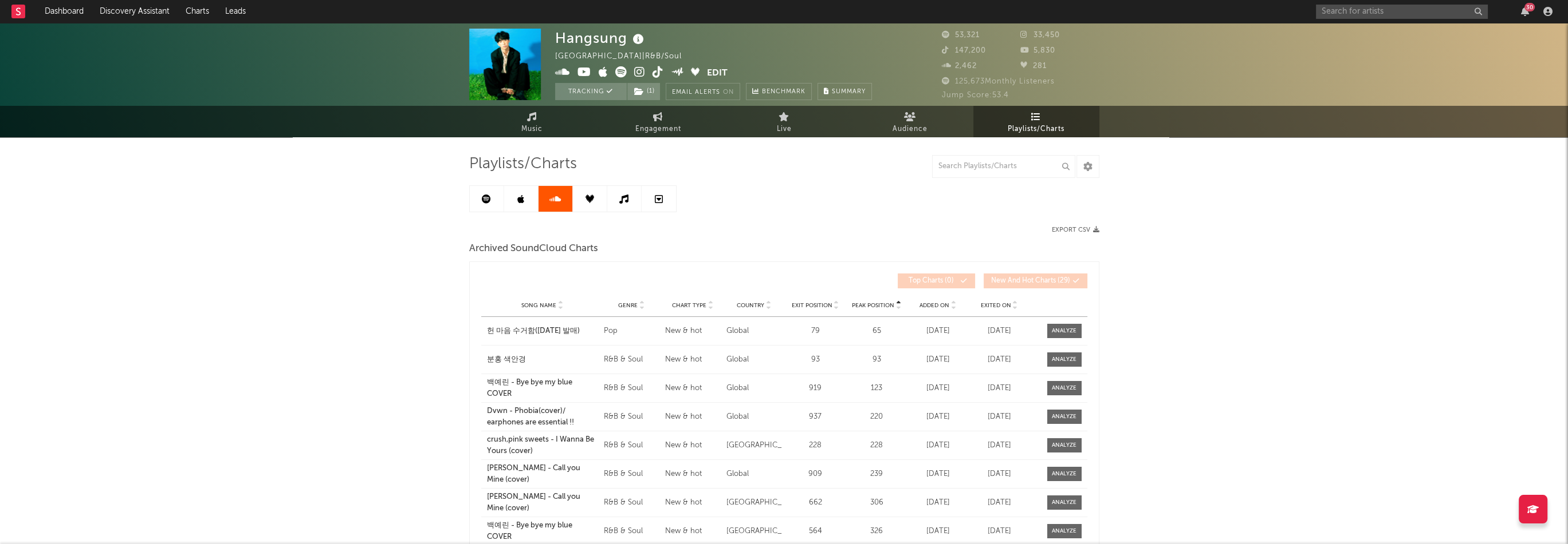
click at [582, 202] on link at bounding box center [590, 199] width 34 height 26
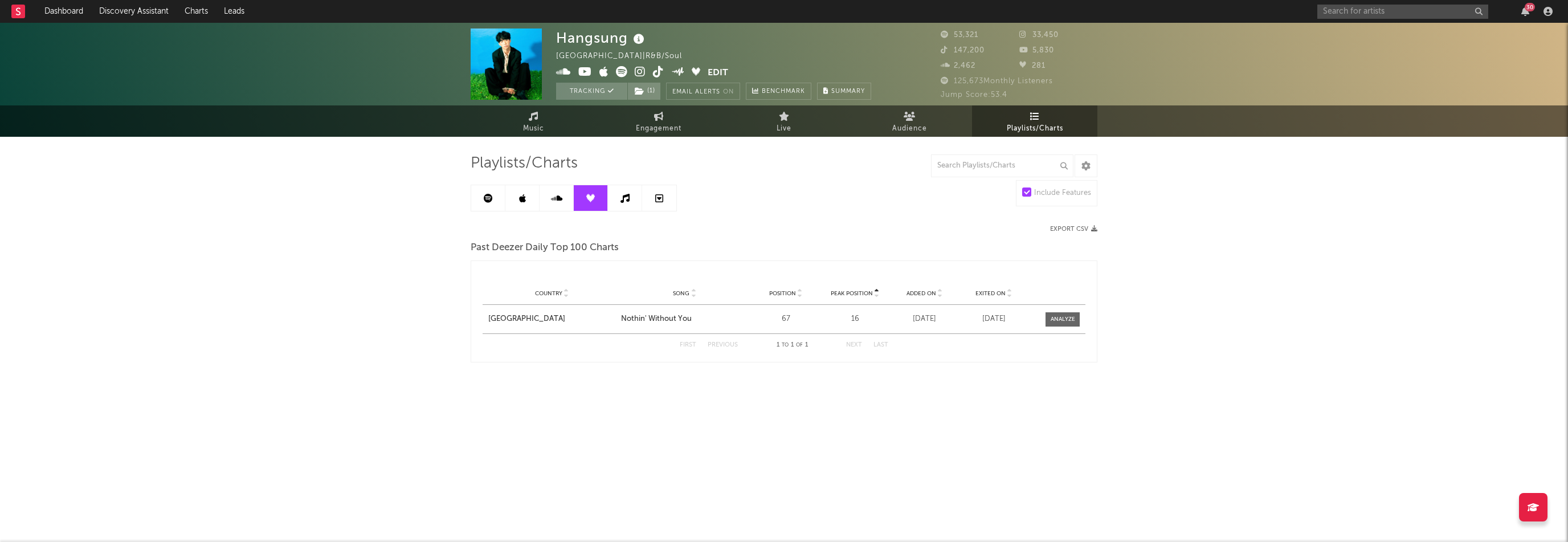
click at [626, 197] on icon at bounding box center [624, 198] width 9 height 9
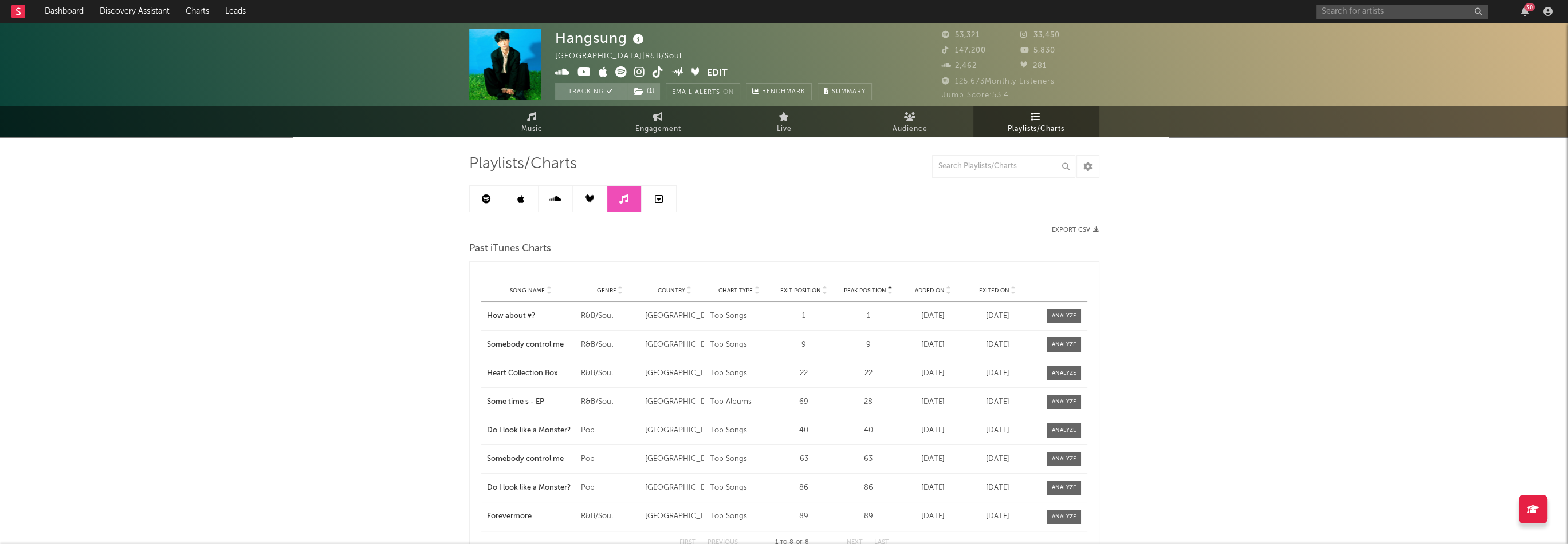
click at [1059, 309] on span at bounding box center [1063, 316] width 34 height 14
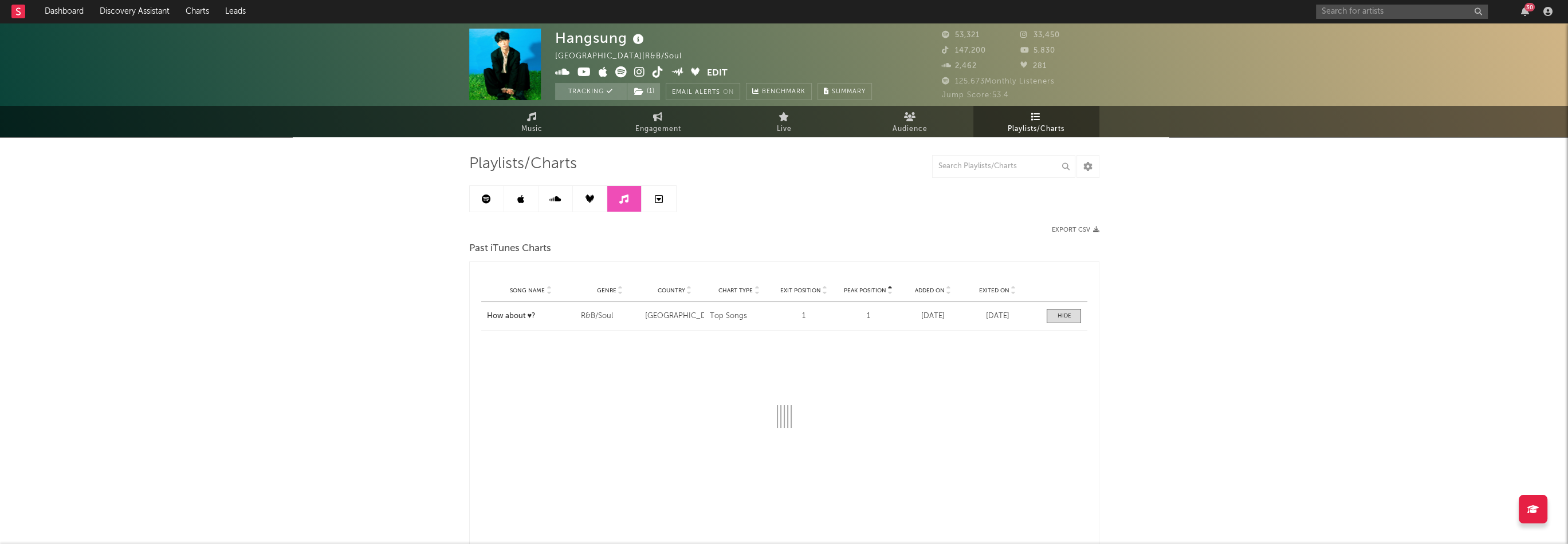
select select "1w"
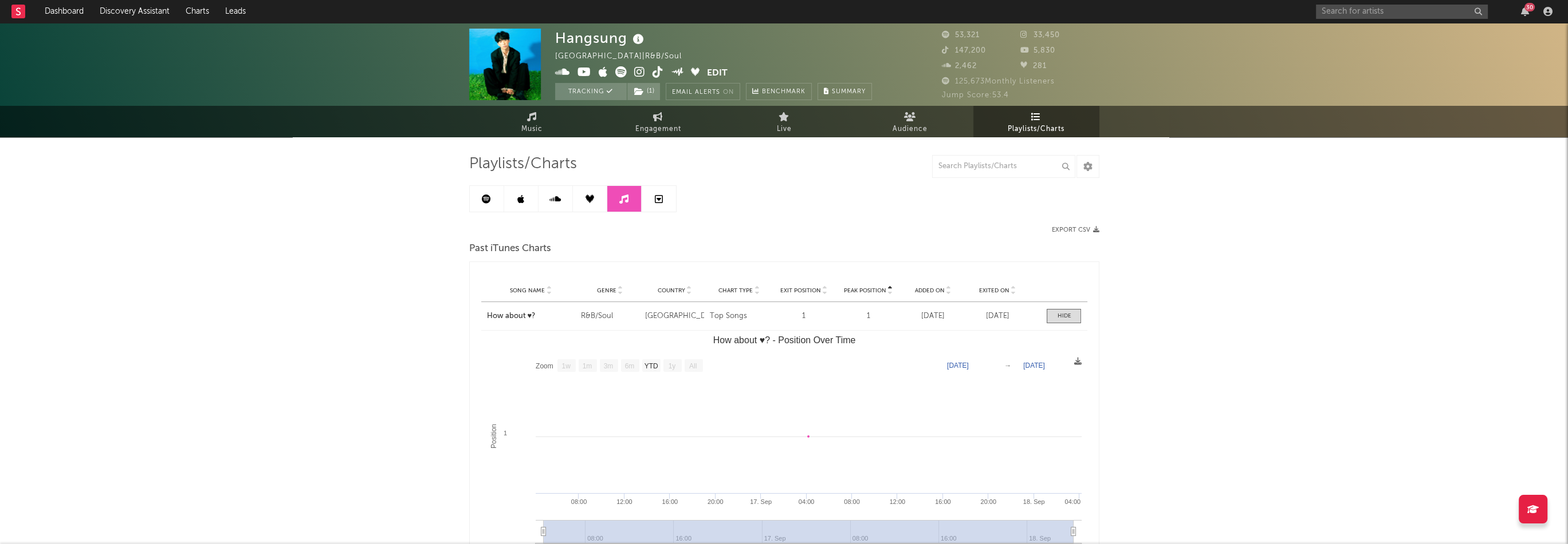
click at [1063, 315] on div at bounding box center [1063, 316] width 14 height 9
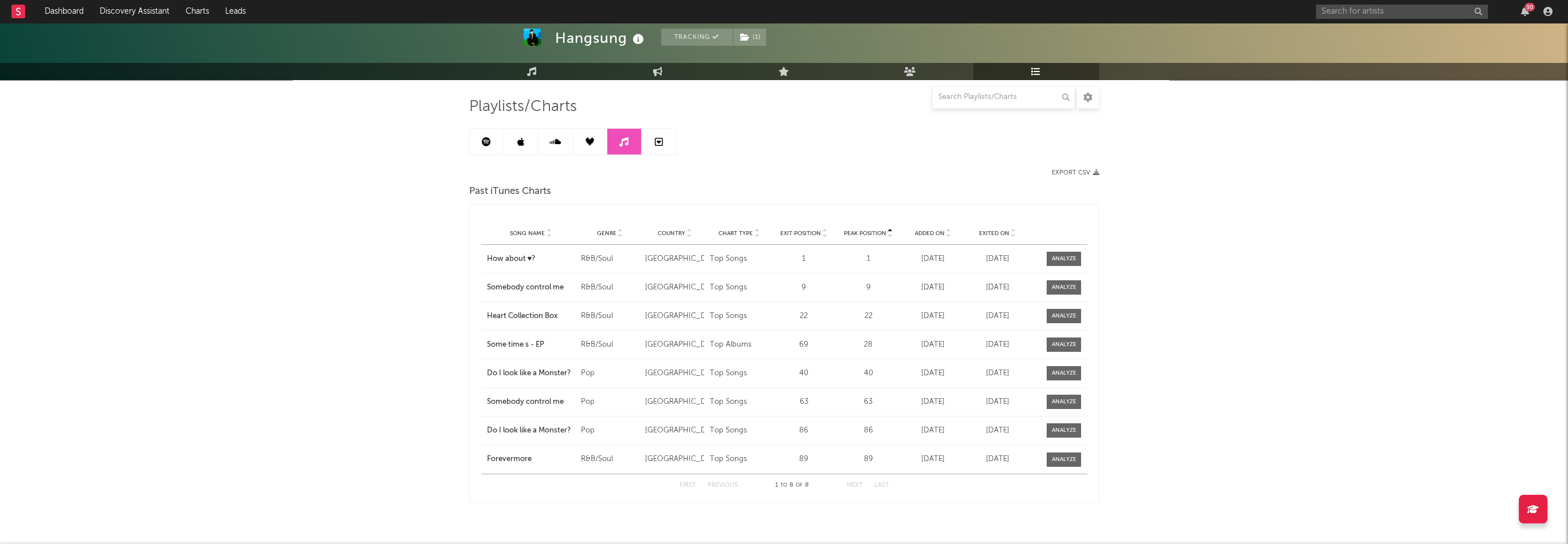
scroll to position [84, 0]
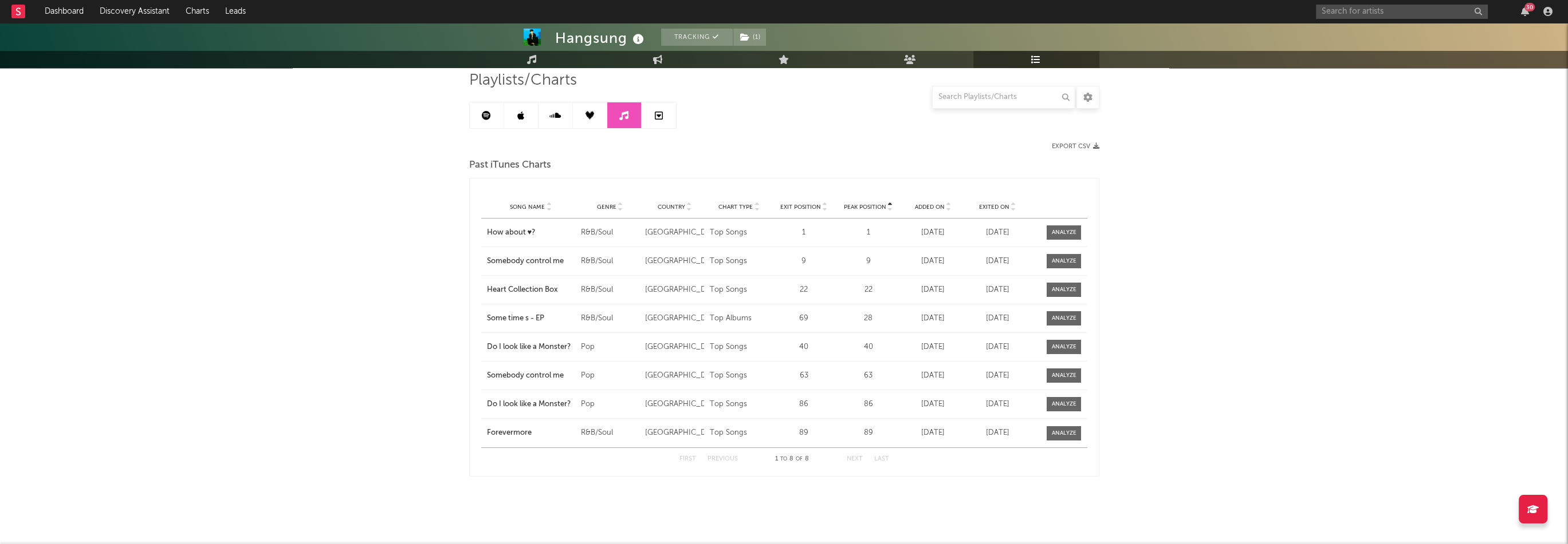
click at [660, 112] on icon at bounding box center [658, 115] width 8 height 9
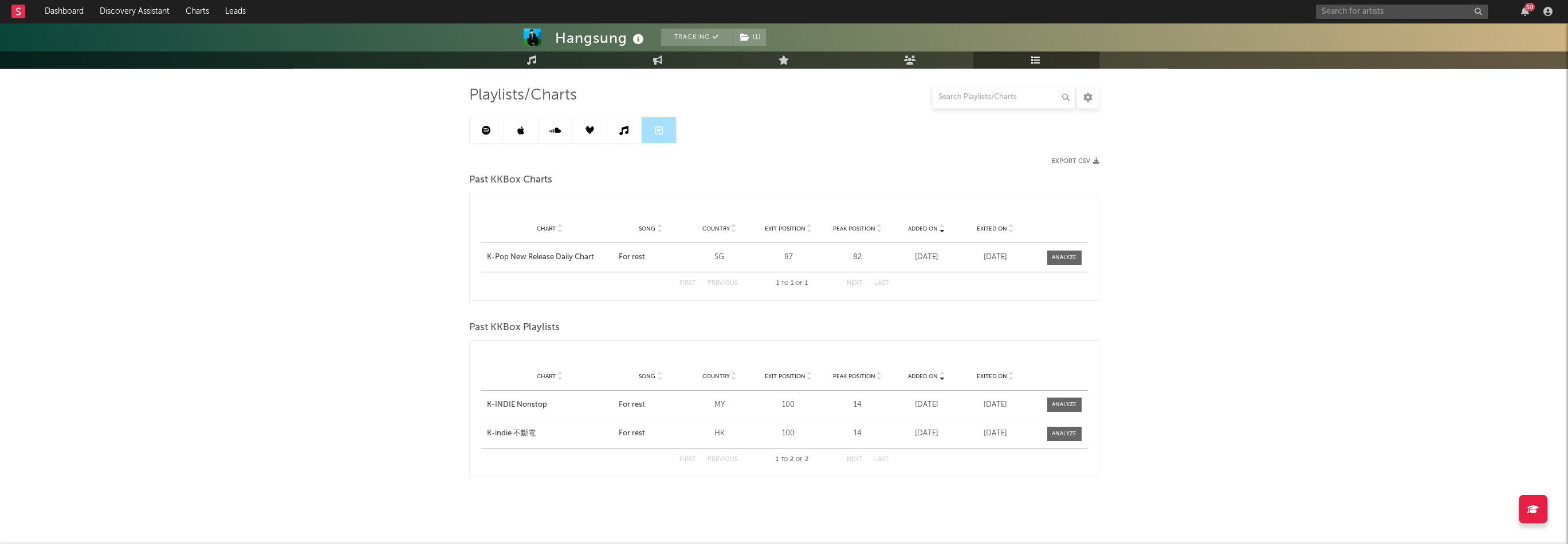
click at [632, 130] on link at bounding box center [624, 130] width 34 height 26
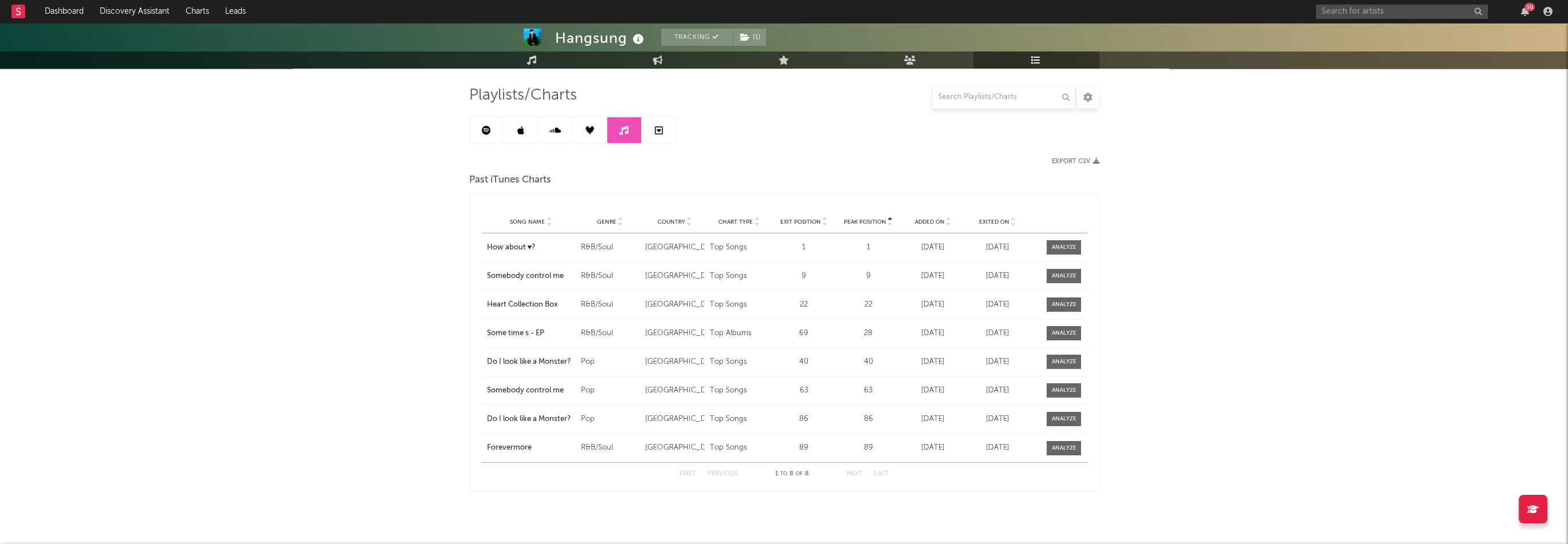
click at [589, 130] on icon at bounding box center [590, 130] width 9 height 9
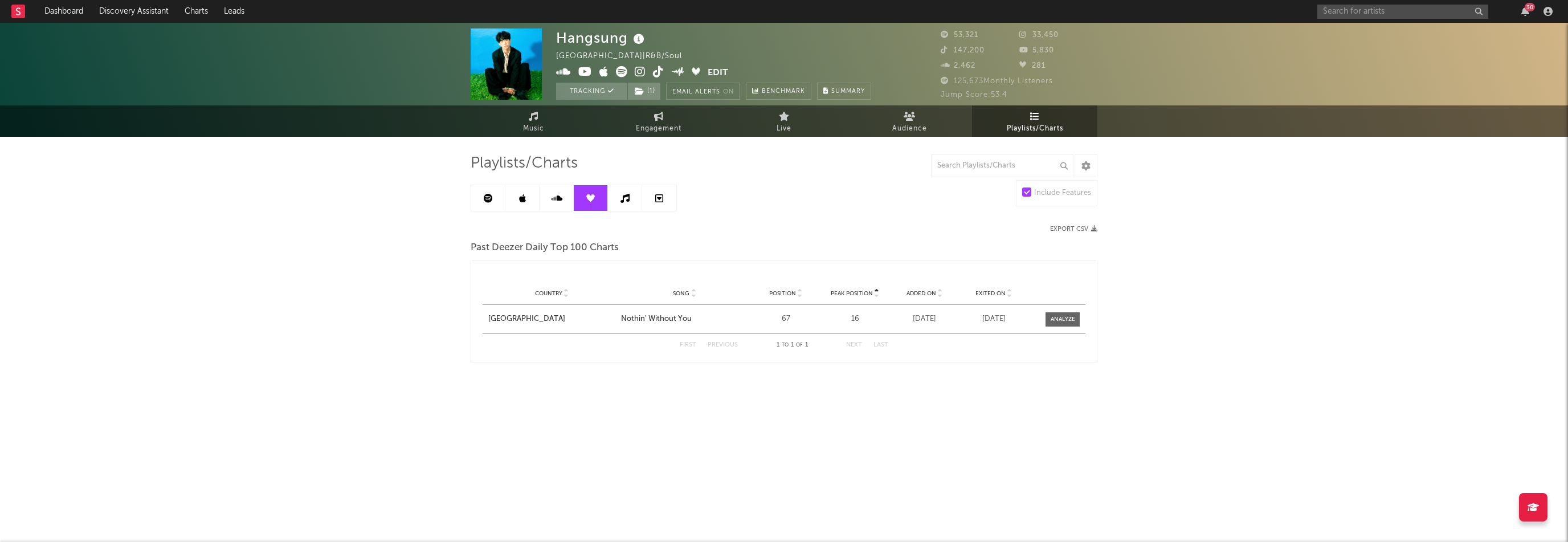
click at [558, 196] on icon at bounding box center [556, 198] width 11 height 9
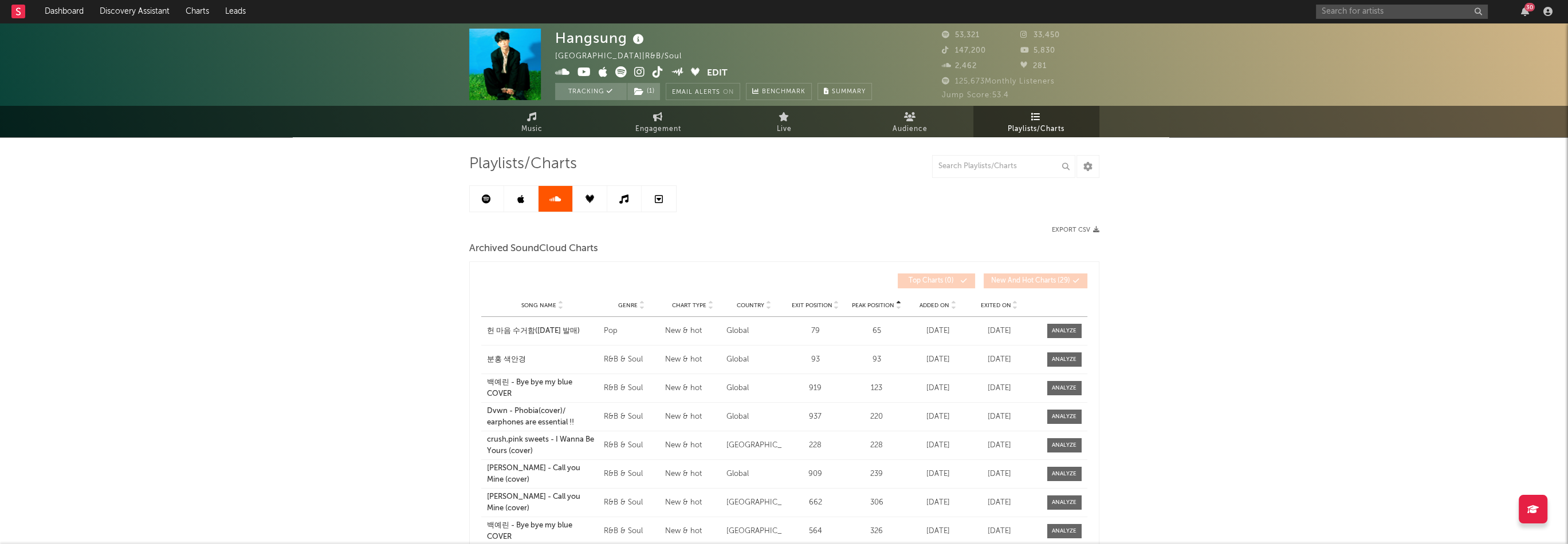
click at [525, 193] on link at bounding box center [521, 199] width 34 height 26
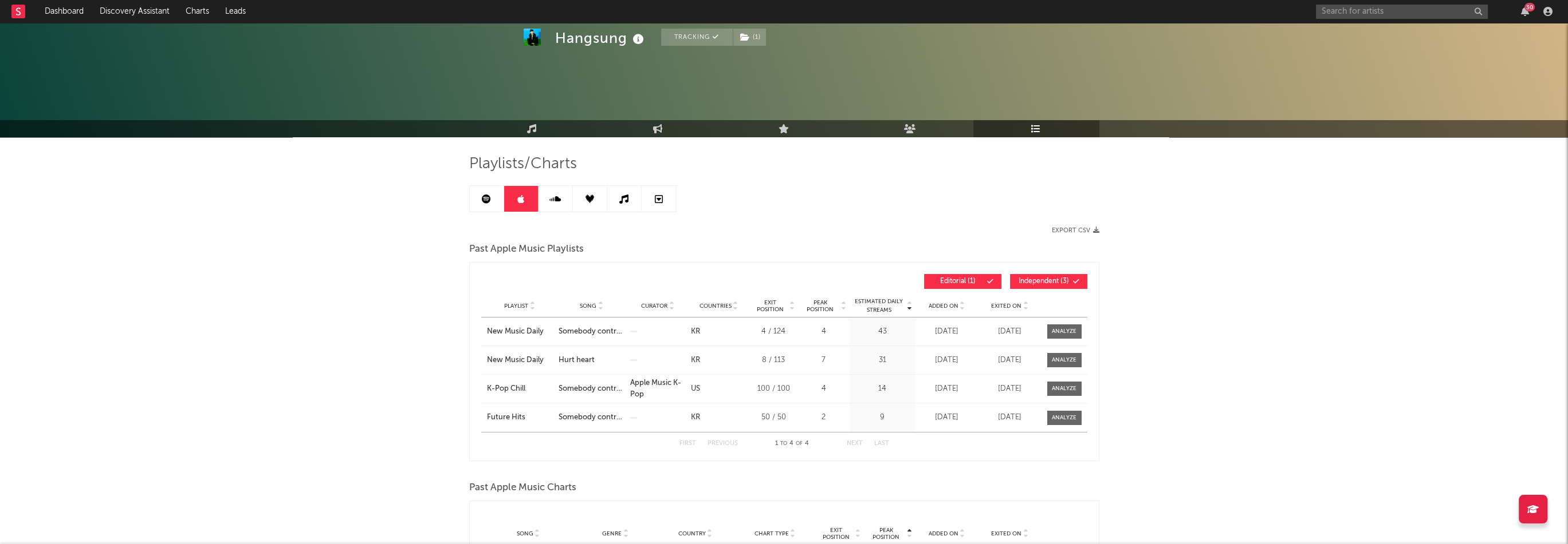
scroll to position [229, 0]
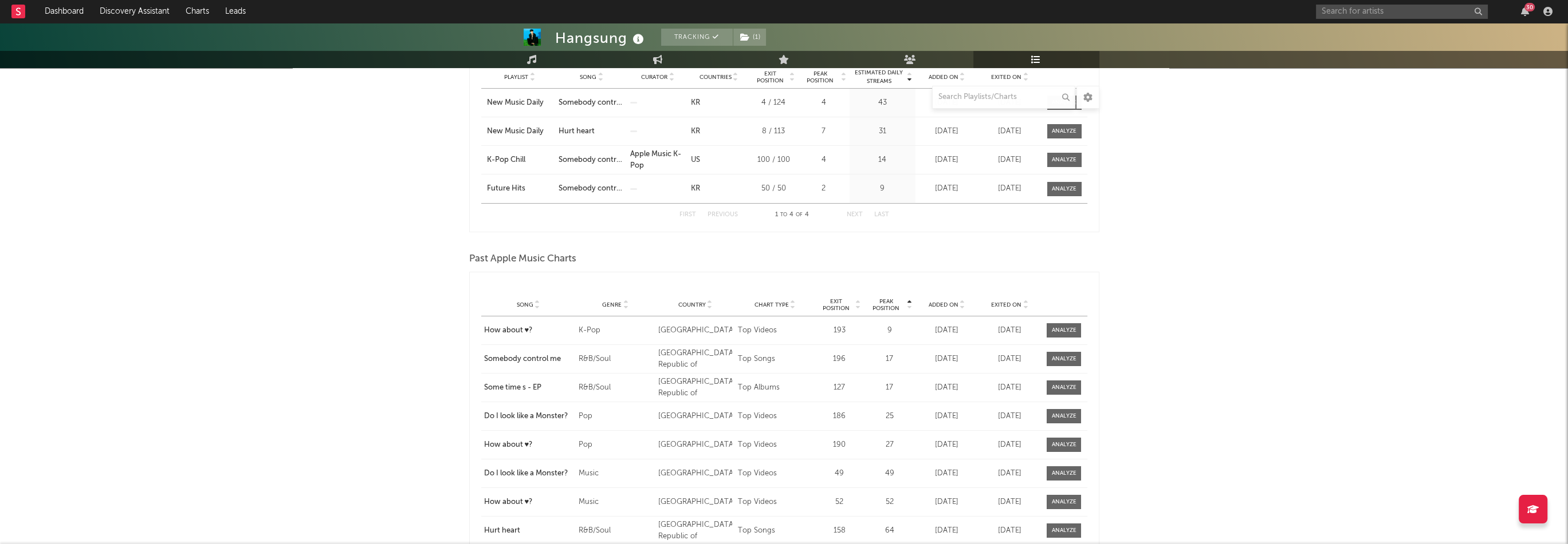
click at [888, 309] on span "Peak Position" at bounding box center [885, 304] width 39 height 14
click at [888, 308] on span "Peak Position" at bounding box center [885, 304] width 39 height 14
click at [1072, 359] on div at bounding box center [1064, 359] width 25 height 9
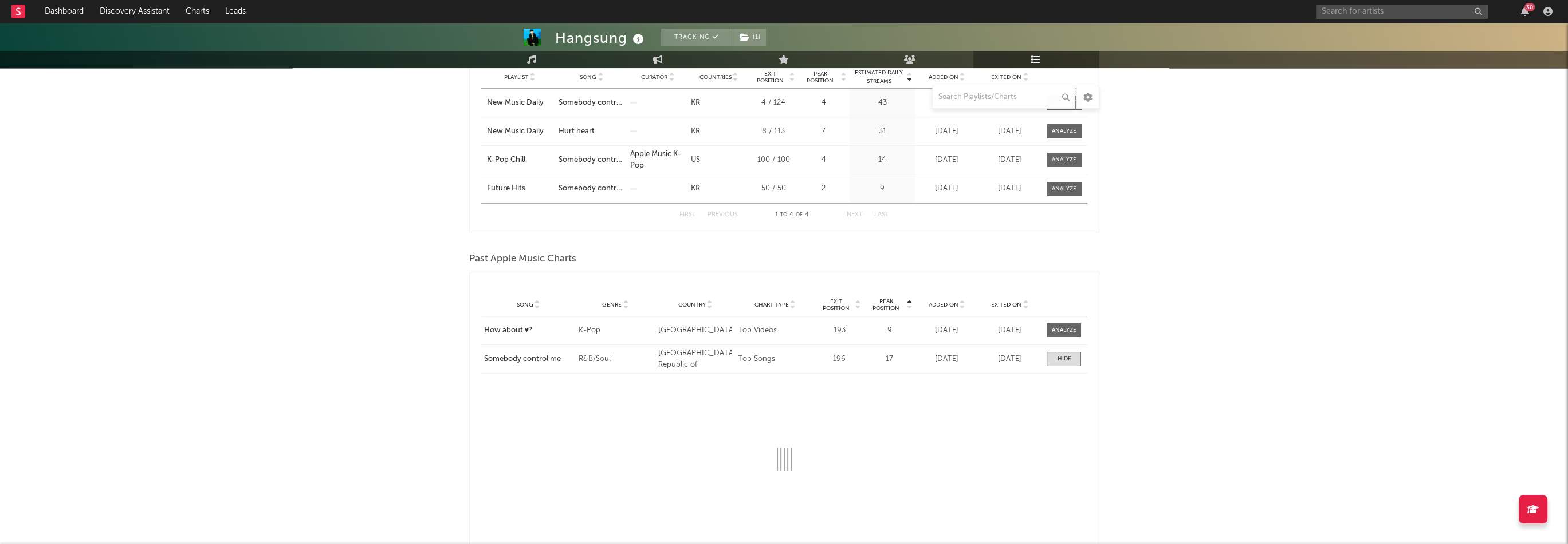
select select "1w"
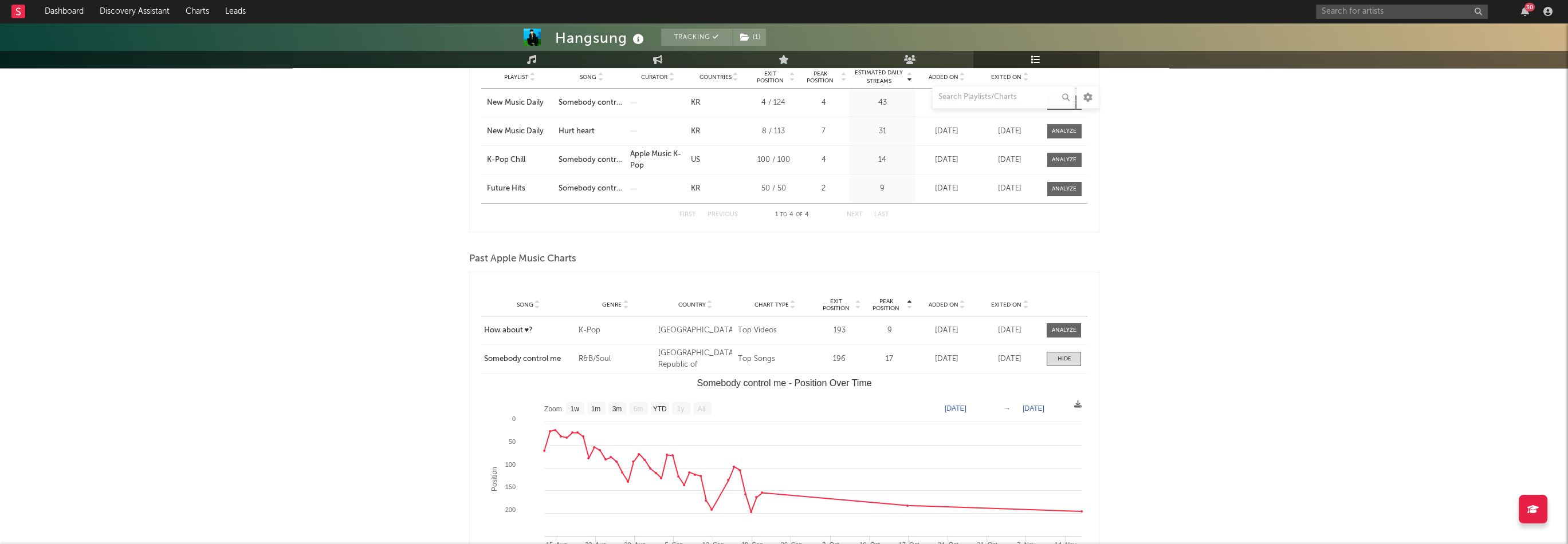
click at [1072, 359] on span at bounding box center [1063, 359] width 34 height 14
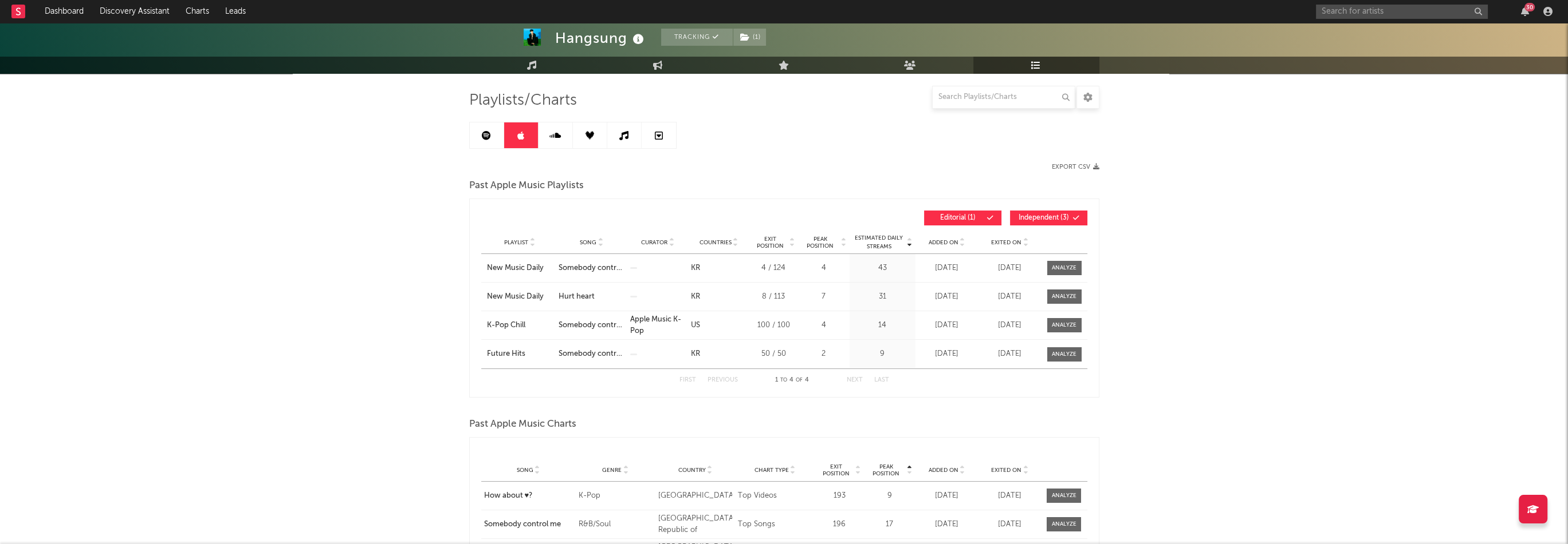
scroll to position [57, 0]
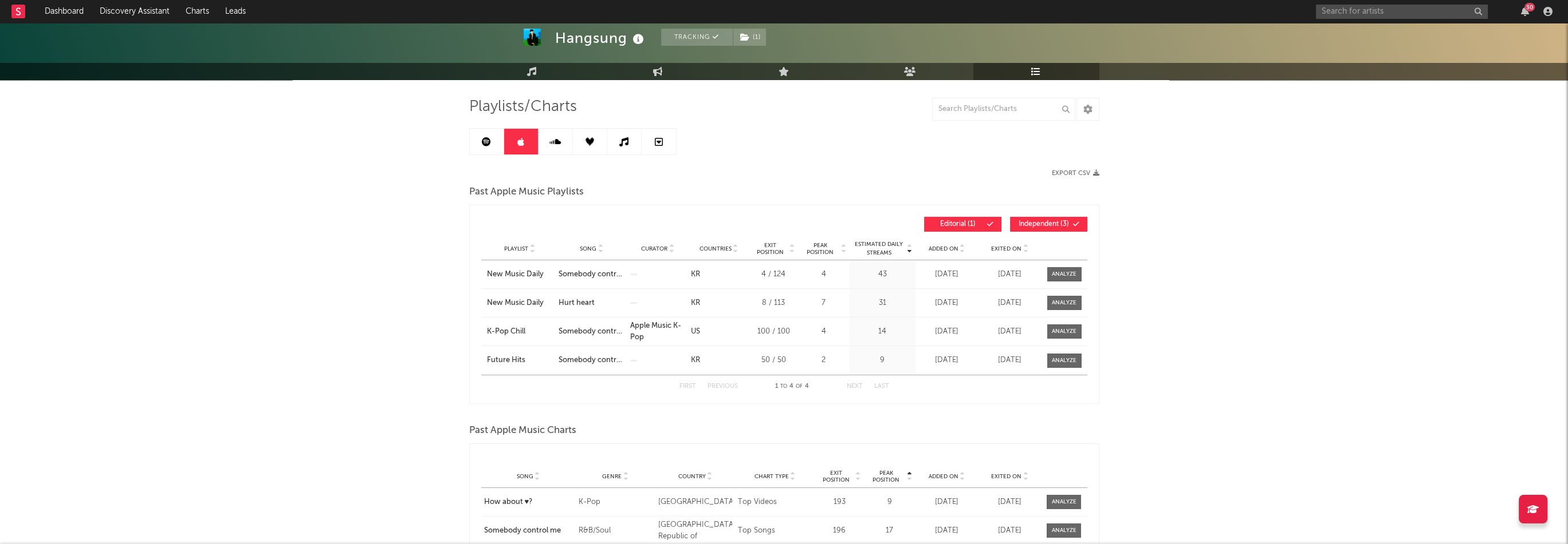
click at [471, 151] on link at bounding box center [487, 142] width 34 height 26
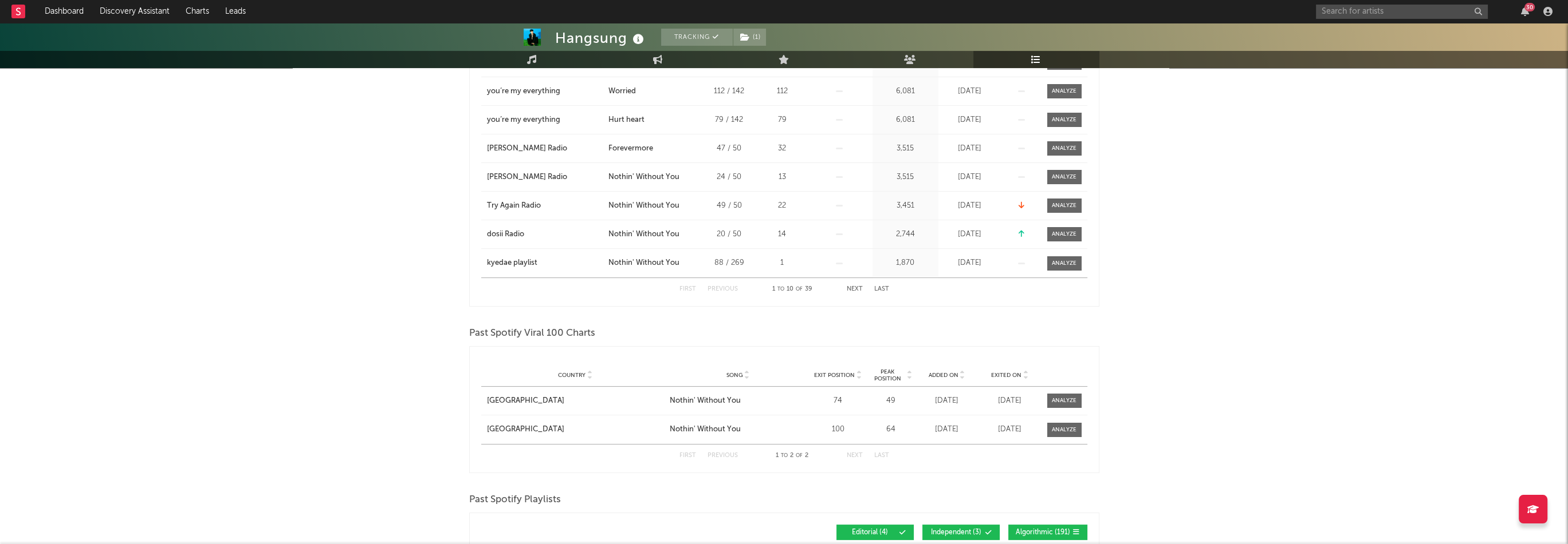
scroll to position [515, 0]
